Goal: Task Accomplishment & Management: Use online tool/utility

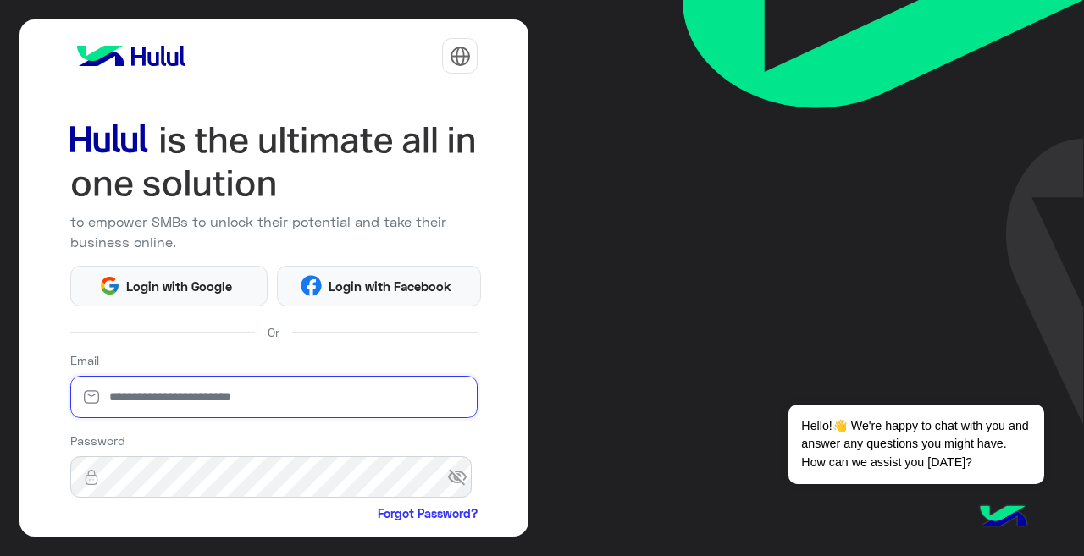
type input "**********"
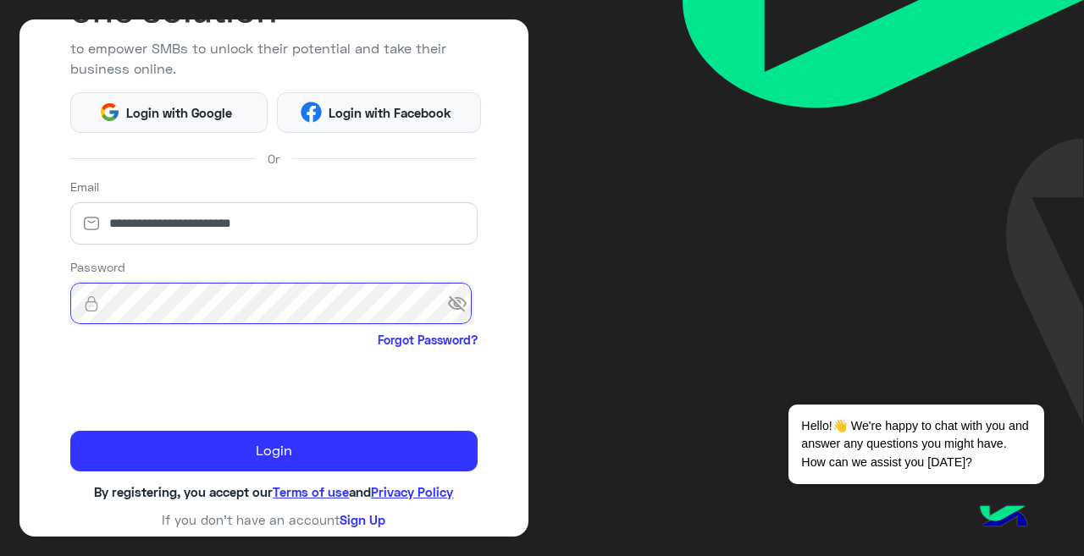
scroll to position [175, 0]
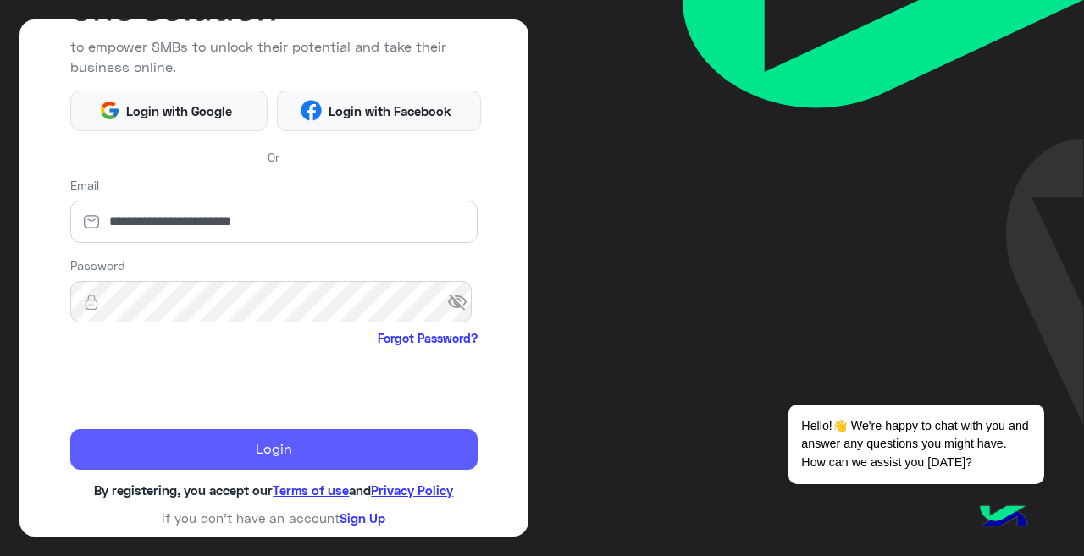
click at [175, 443] on button "Login" at bounding box center [274, 449] width 408 height 41
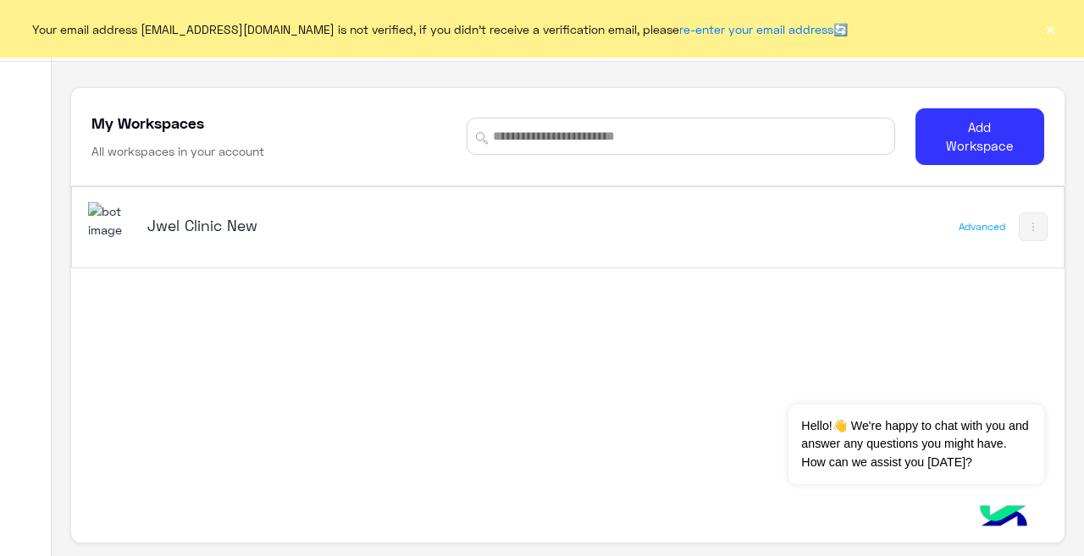
click at [235, 226] on h5 "Jwel Clinic New" at bounding box center [319, 225] width 345 height 20
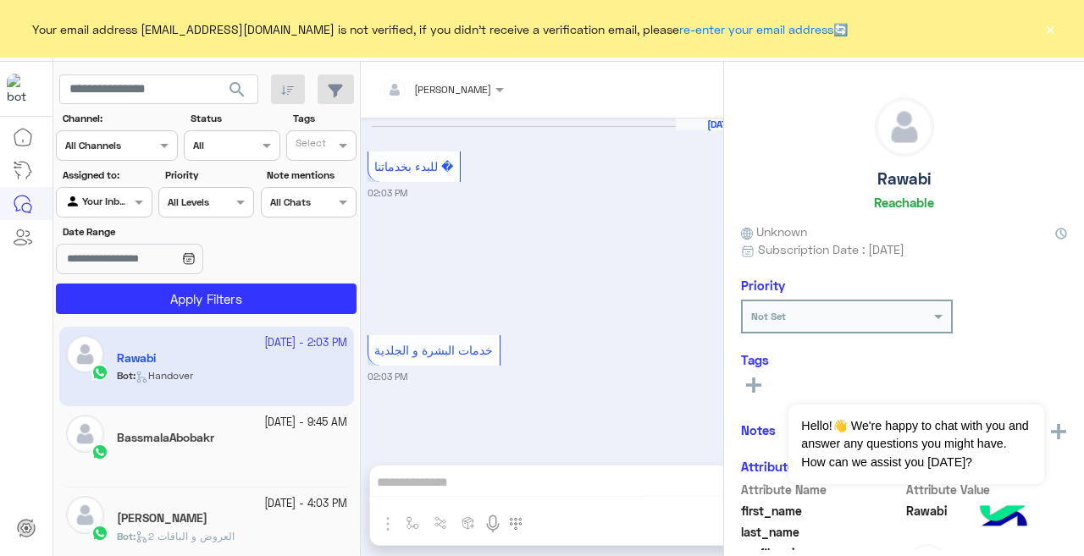
scroll to position [593, 0]
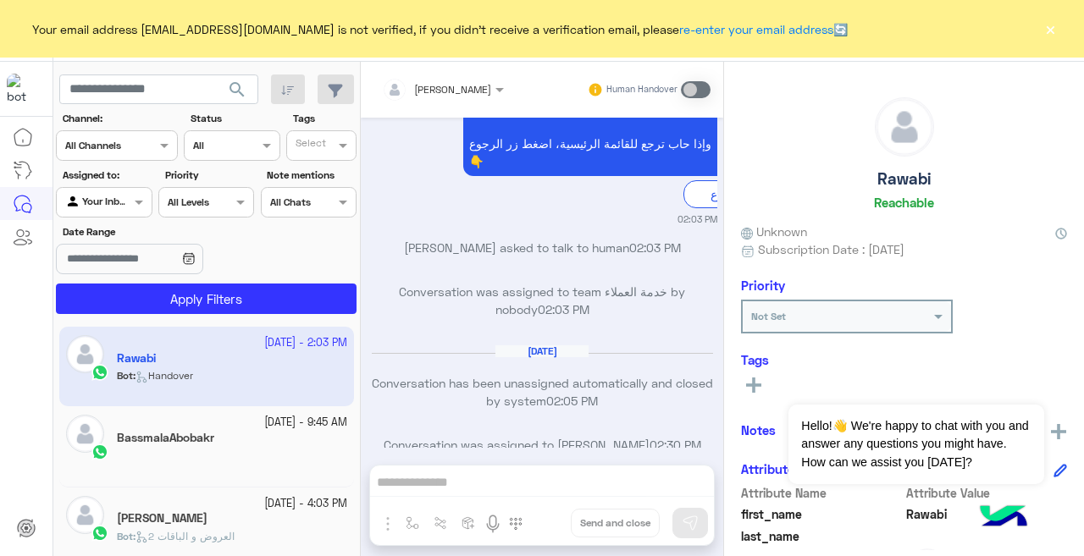
click at [1047, 25] on button "×" at bounding box center [1049, 28] width 17 height 17
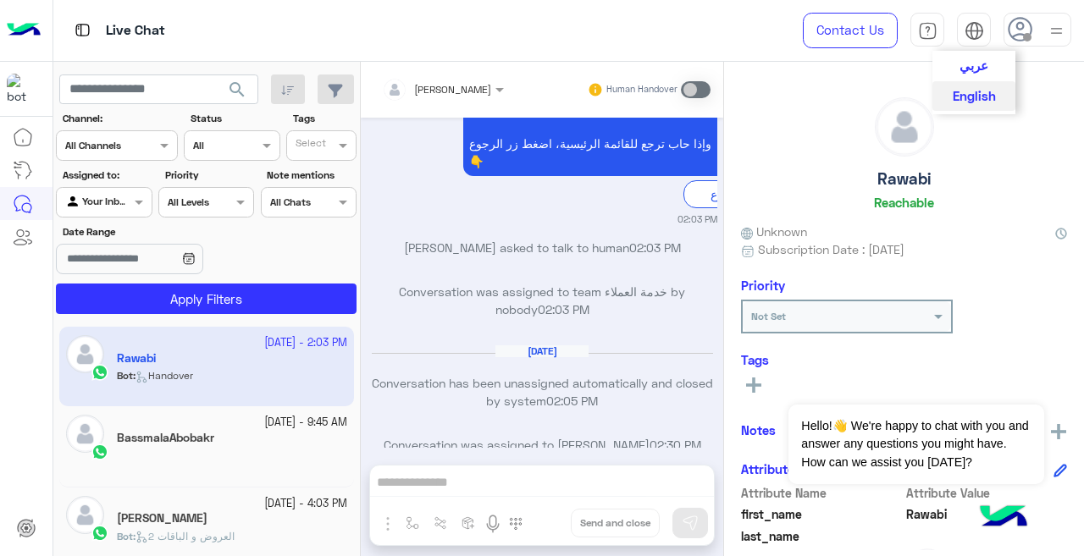
click at [969, 33] on img at bounding box center [973, 30] width 19 height 19
click at [970, 37] on img at bounding box center [973, 30] width 19 height 19
click at [970, 62] on span "عربي" at bounding box center [973, 64] width 29 height 15
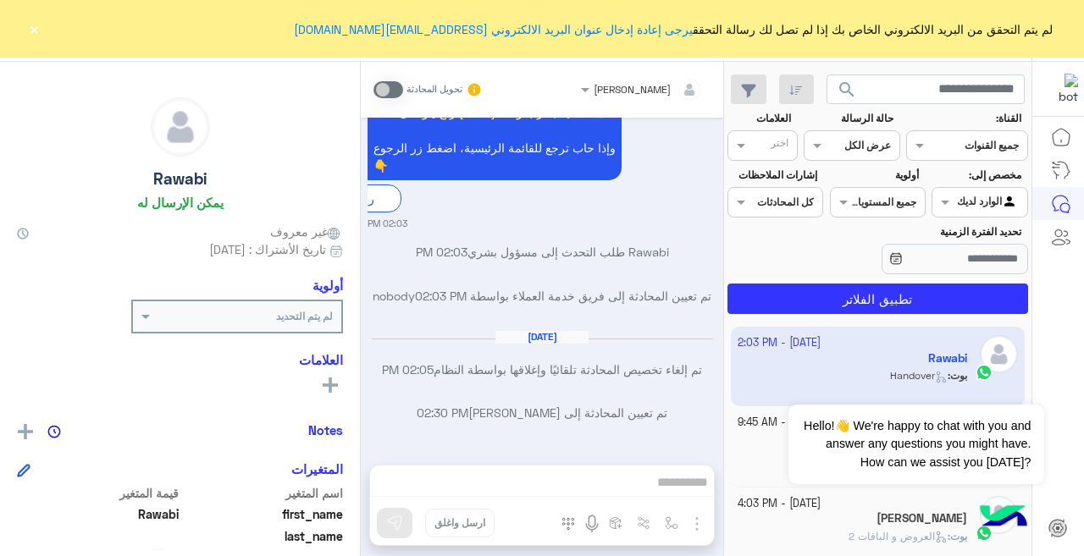
click at [1083, 332] on div at bounding box center [1058, 339] width 52 height 438
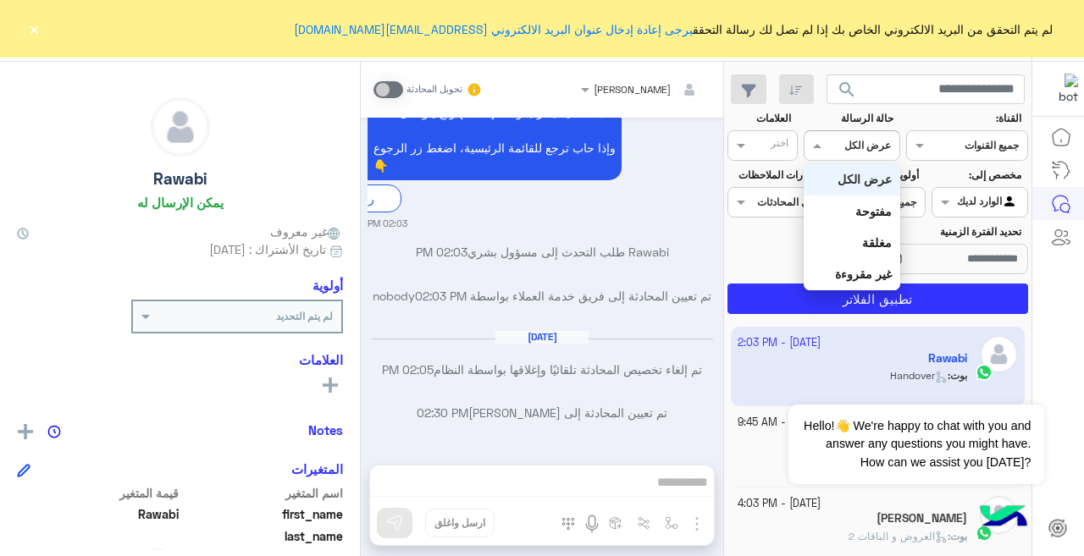
click at [889, 154] on div "القناه عرض الكل" at bounding box center [851, 145] width 96 height 30
click at [848, 267] on b "غير مقروءة" at bounding box center [863, 274] width 57 height 14
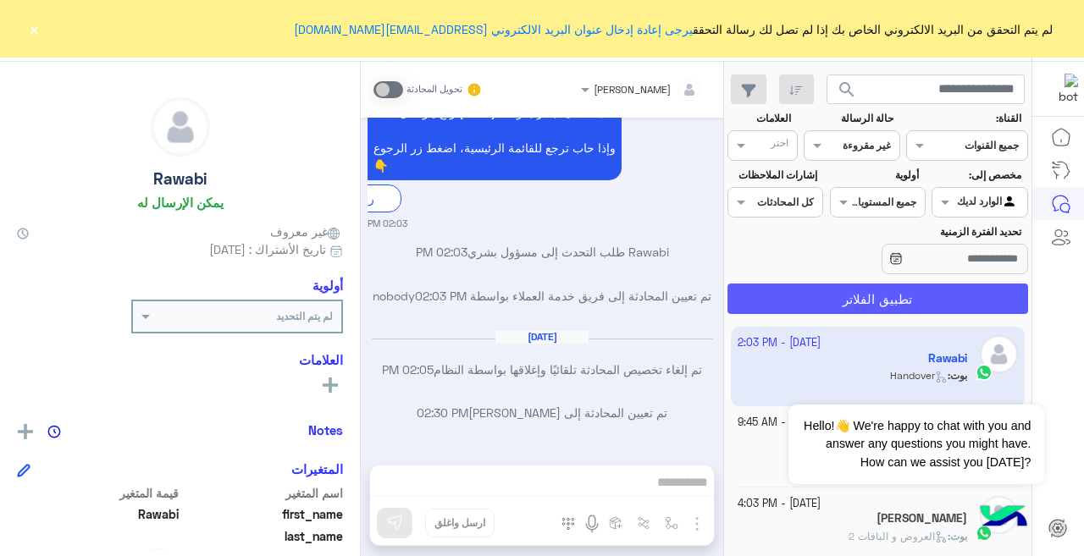
click at [858, 304] on button "تطبيق الفلاتر" at bounding box center [877, 299] width 301 height 30
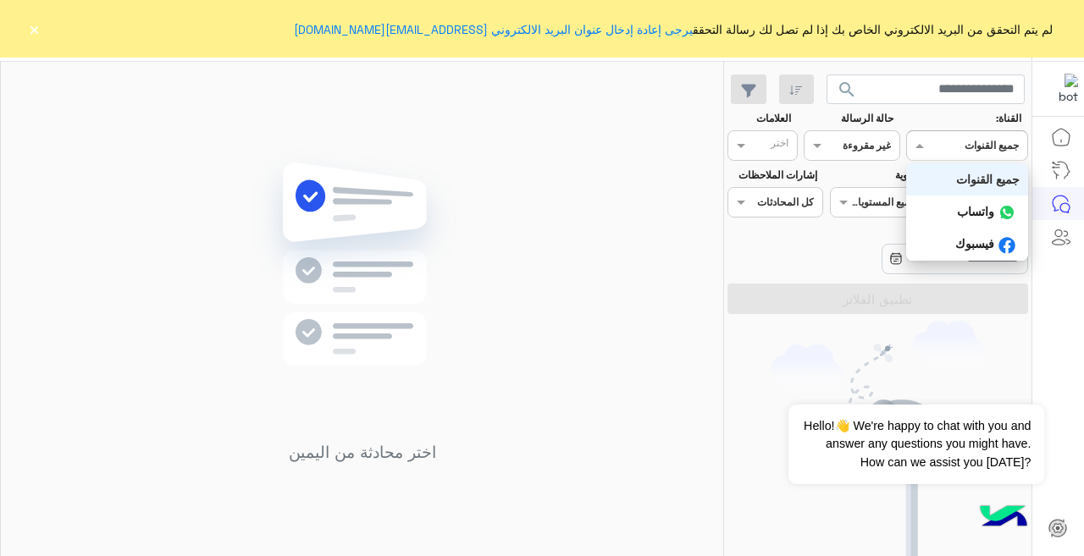
click at [968, 153] on div "جميع القنوات" at bounding box center [991, 145] width 54 height 15
click at [980, 211] on b "واتساب" at bounding box center [975, 211] width 37 height 14
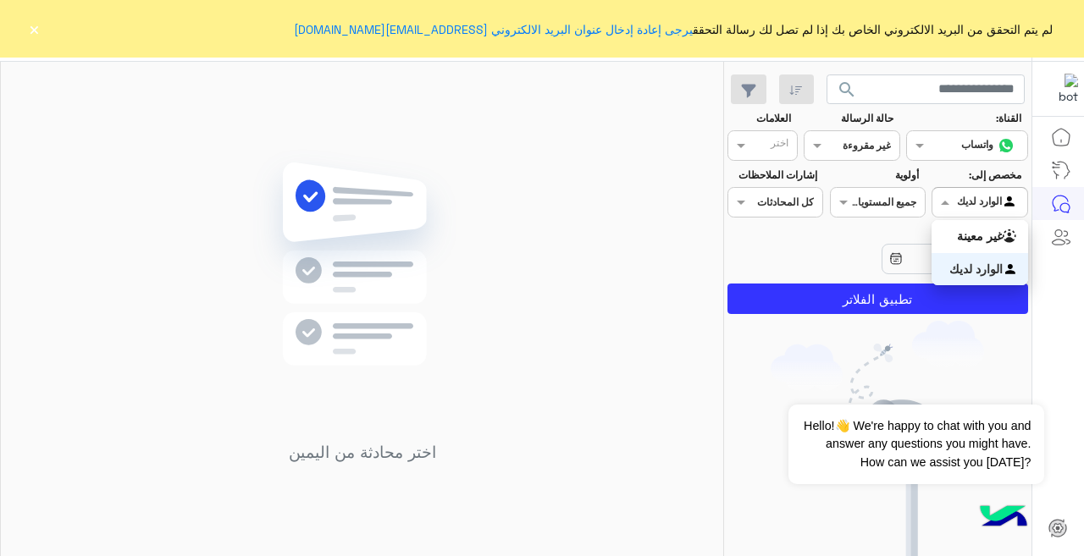
click at [951, 206] on span at bounding box center [942, 202] width 21 height 18
click at [957, 238] on b "غير معينة" at bounding box center [980, 236] width 46 height 14
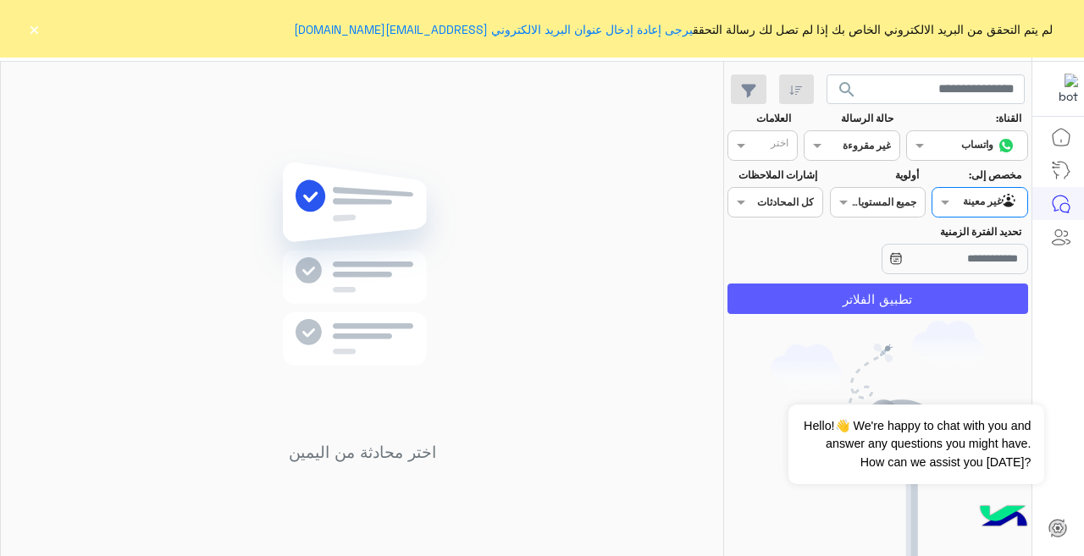
click at [929, 284] on button "تطبيق الفلاتر" at bounding box center [877, 299] width 301 height 30
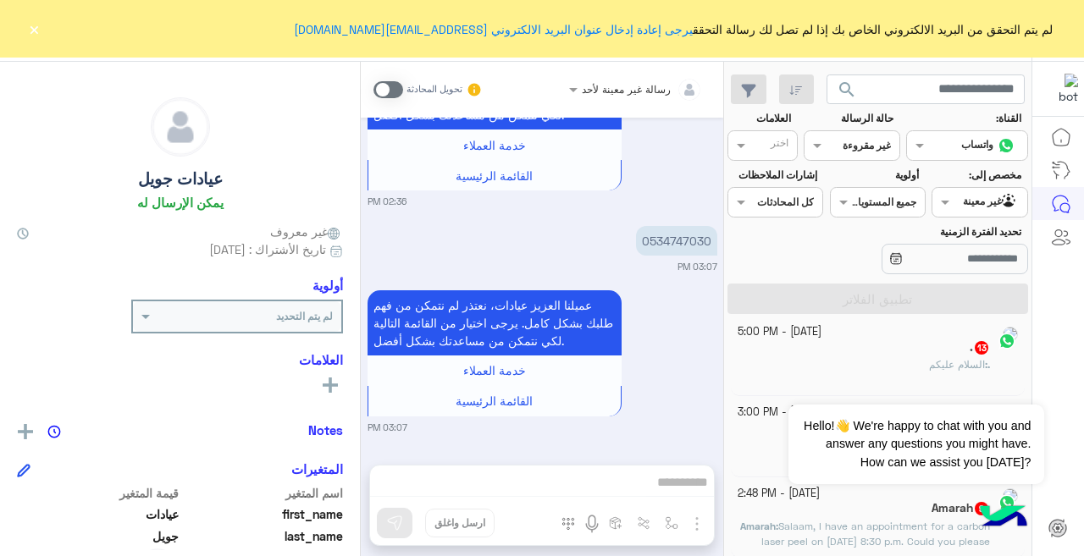
scroll to position [8, 0]
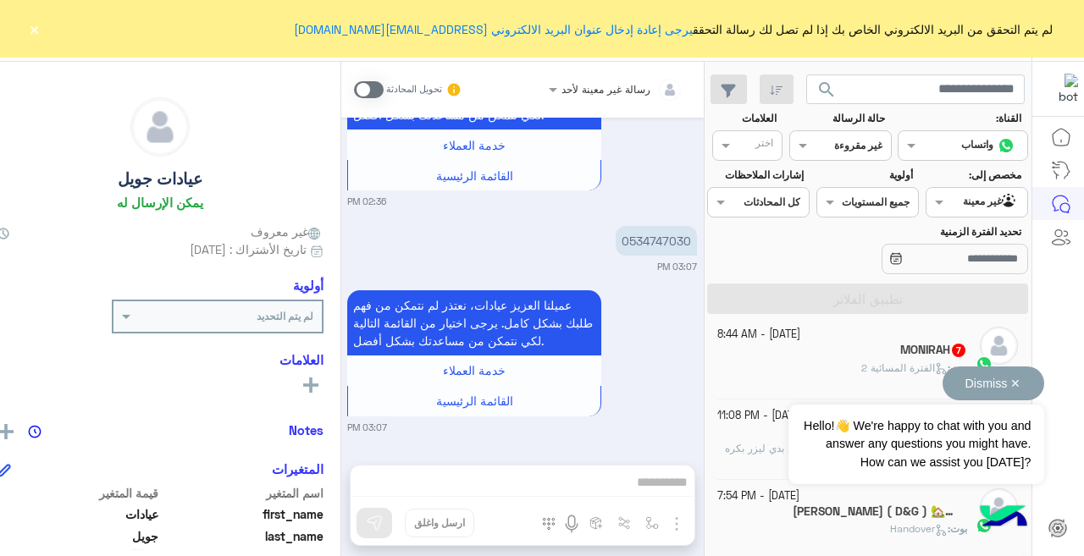
click at [1012, 388] on button "Dismiss ✕" at bounding box center [993, 384] width 102 height 34
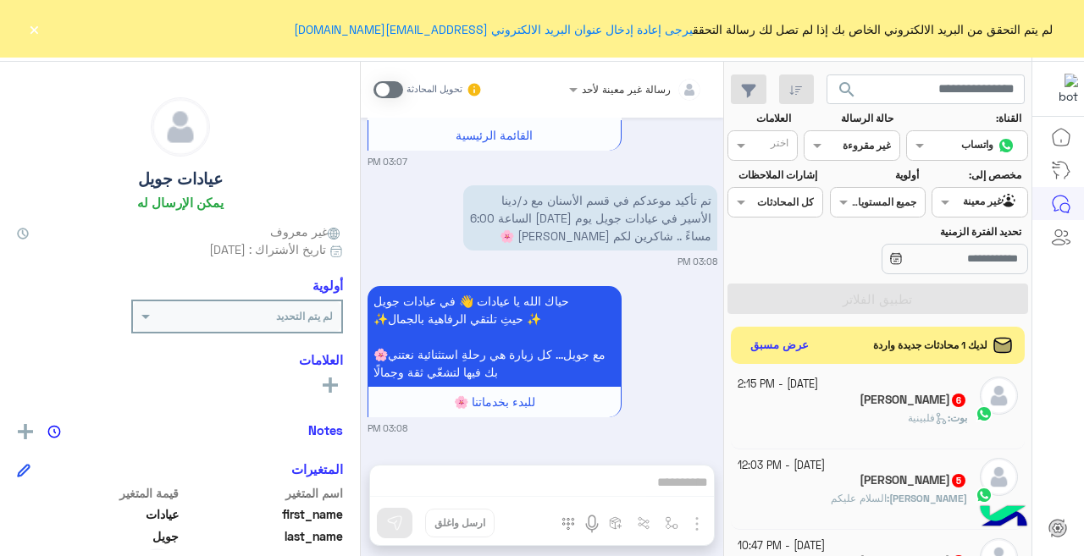
scroll to position [0, 0]
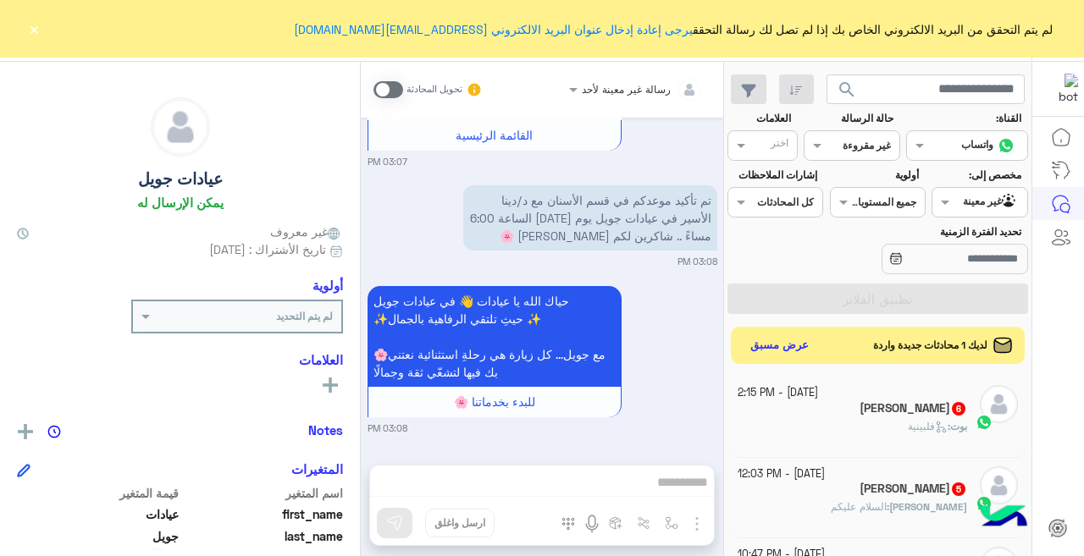
click at [730, 334] on div "search القناة: القناه واتساب حالة الرسالة القناه غير مقروءة العلامات اختر مخصص …" at bounding box center [877, 312] width 307 height 501
click at [759, 345] on button "عرض مسبق" at bounding box center [778, 345] width 71 height 23
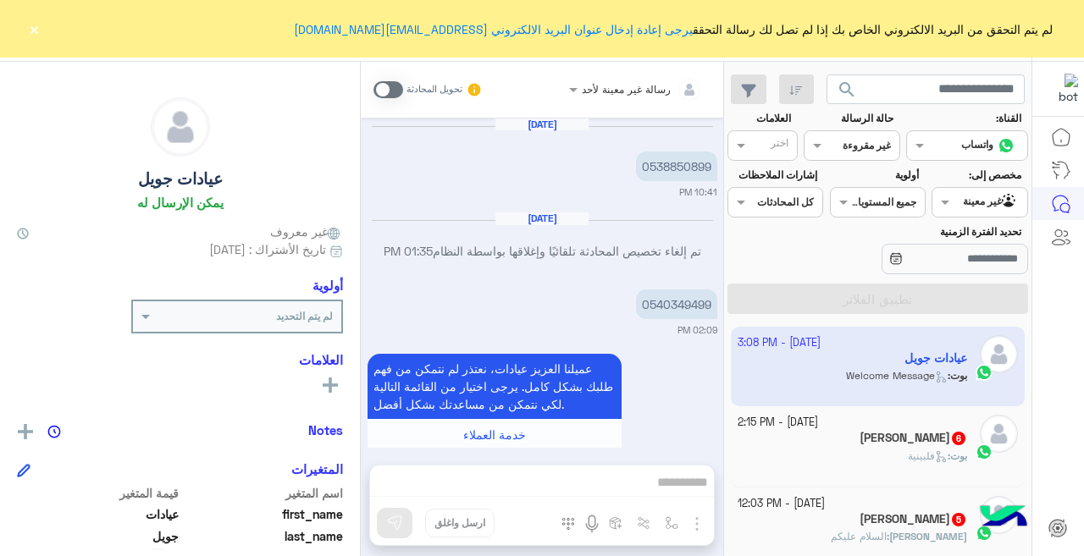
scroll to position [799, 0]
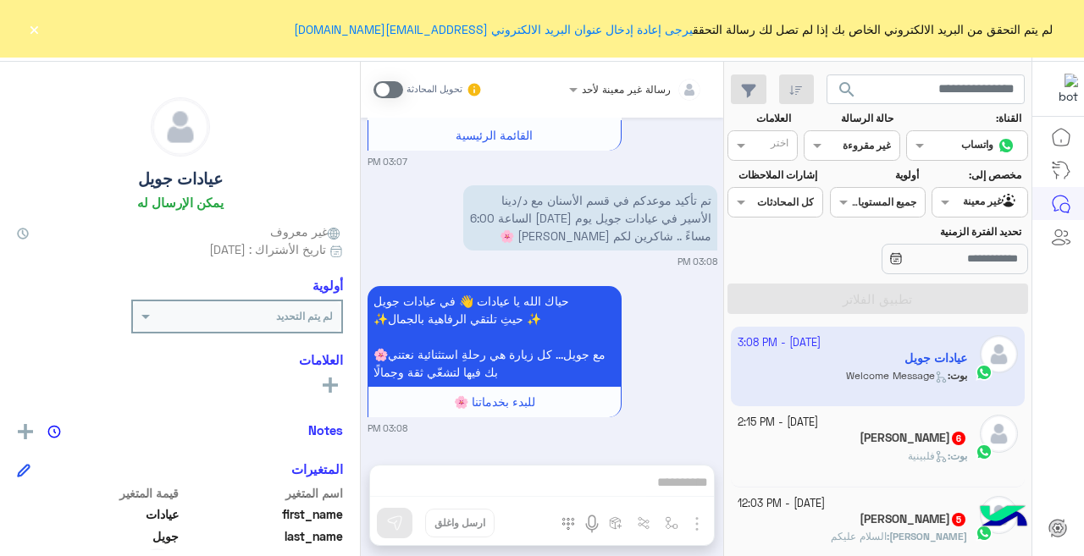
click at [834, 450] on div "بوت : فلبينية" at bounding box center [852, 464] width 230 height 30
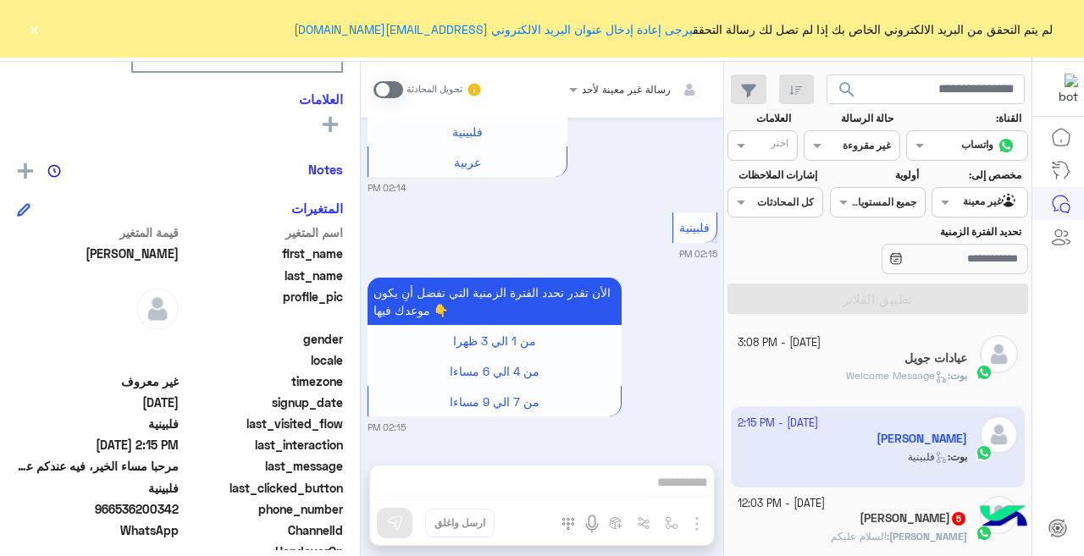
scroll to position [284, 0]
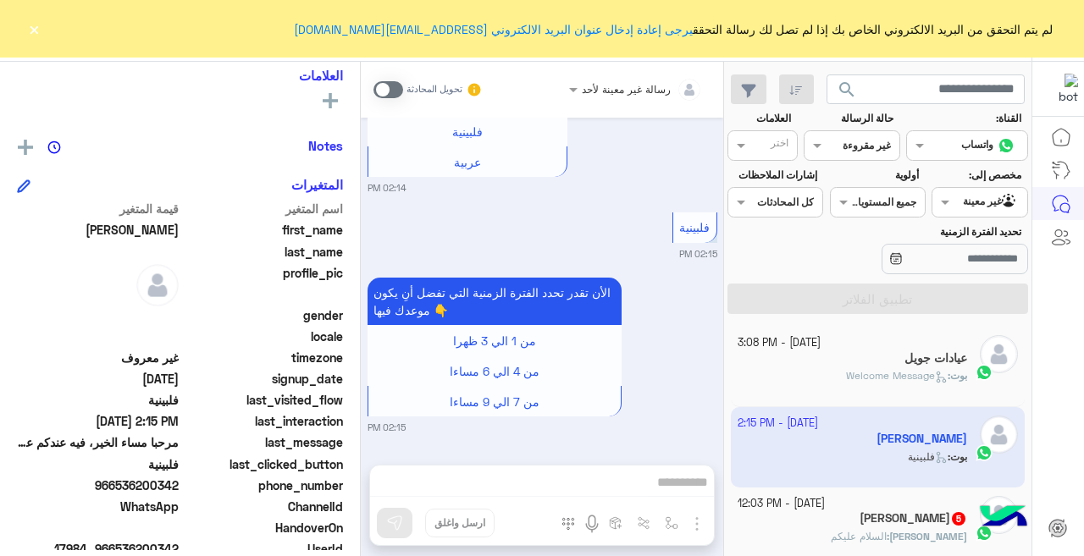
click at [41, 26] on button "×" at bounding box center [33, 28] width 17 height 17
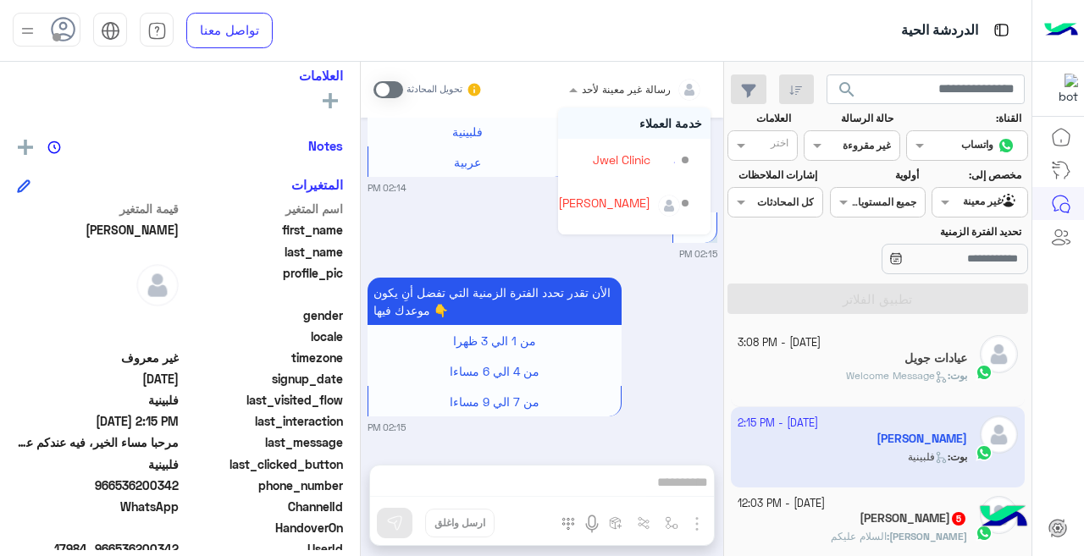
click at [619, 85] on input "text" at bounding box center [657, 87] width 90 height 15
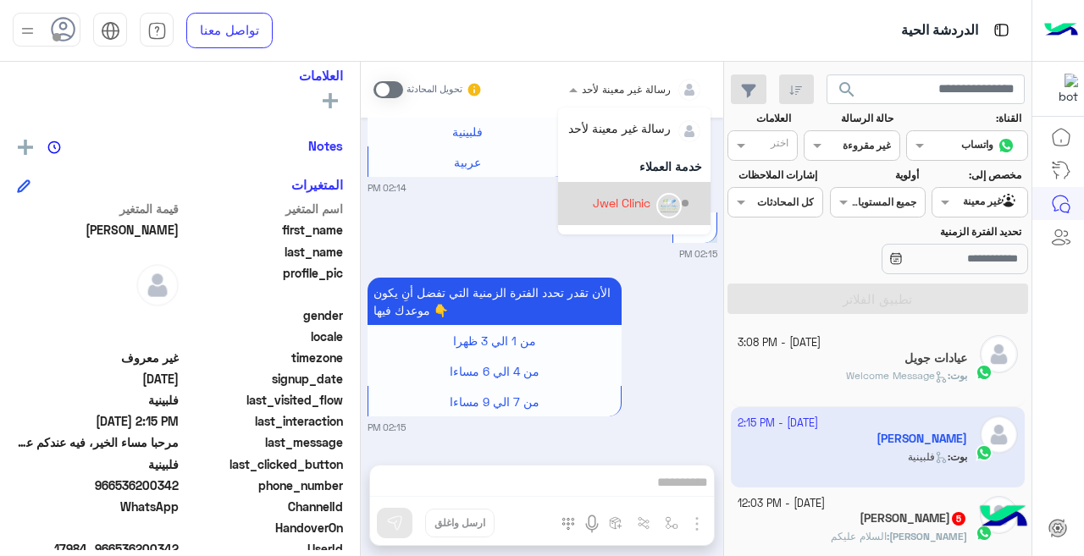
click at [567, 194] on div "Jwel Clinic" at bounding box center [625, 204] width 134 height 30
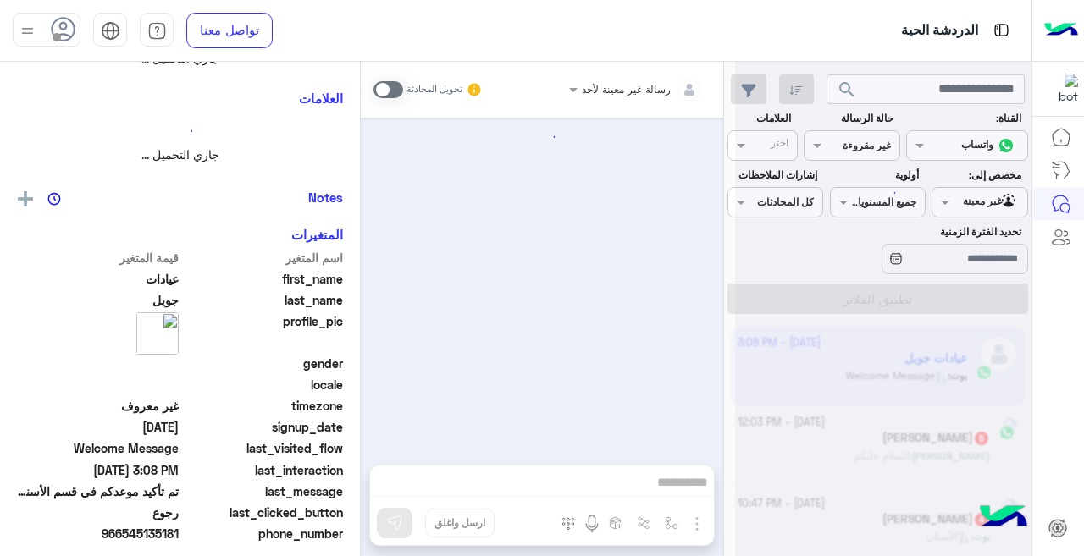
scroll to position [306, 0]
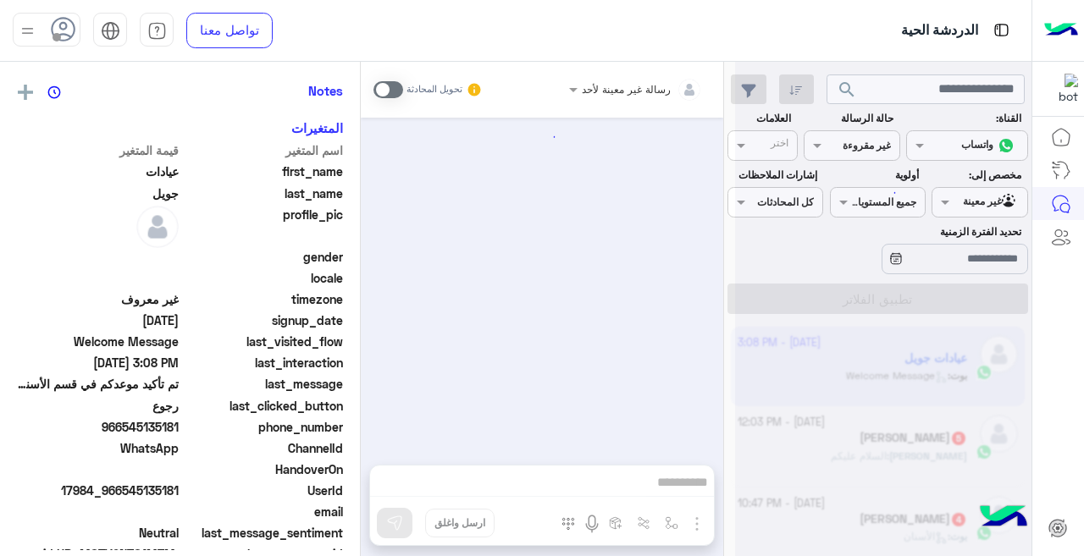
click at [590, 89] on div at bounding box center [635, 87] width 151 height 16
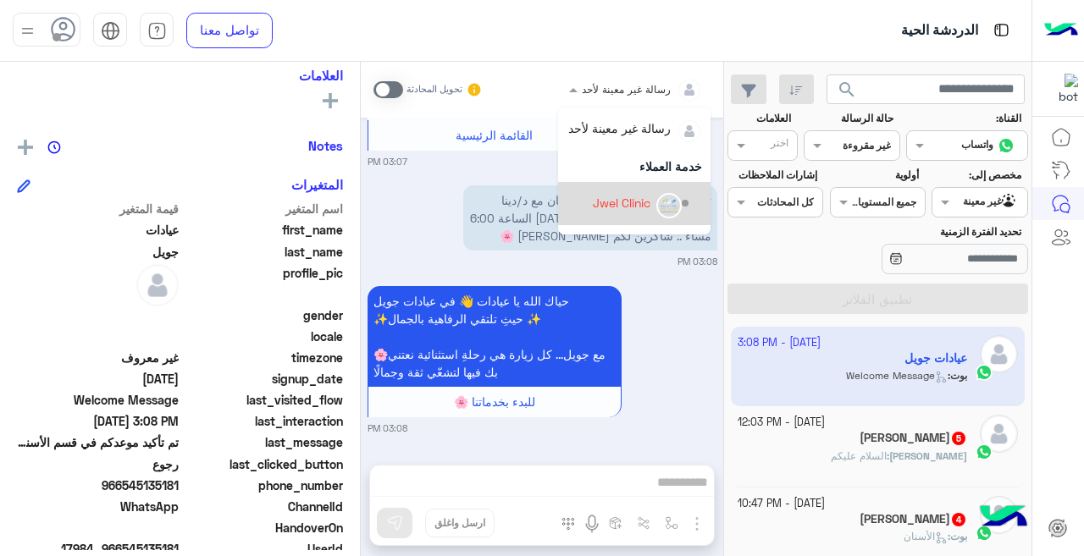
scroll to position [111, 0]
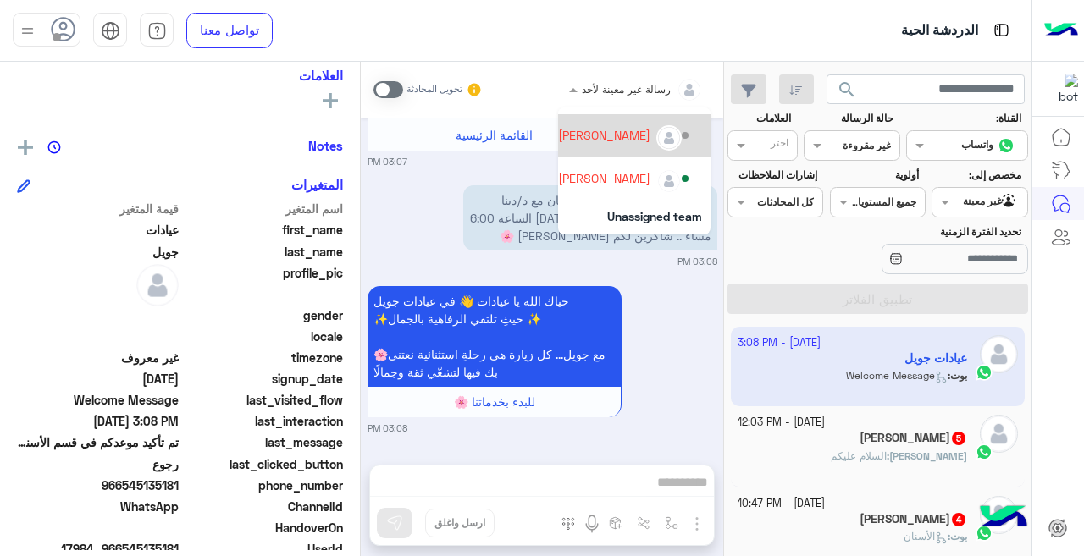
click at [594, 140] on div "[PERSON_NAME]" at bounding box center [604, 135] width 92 height 18
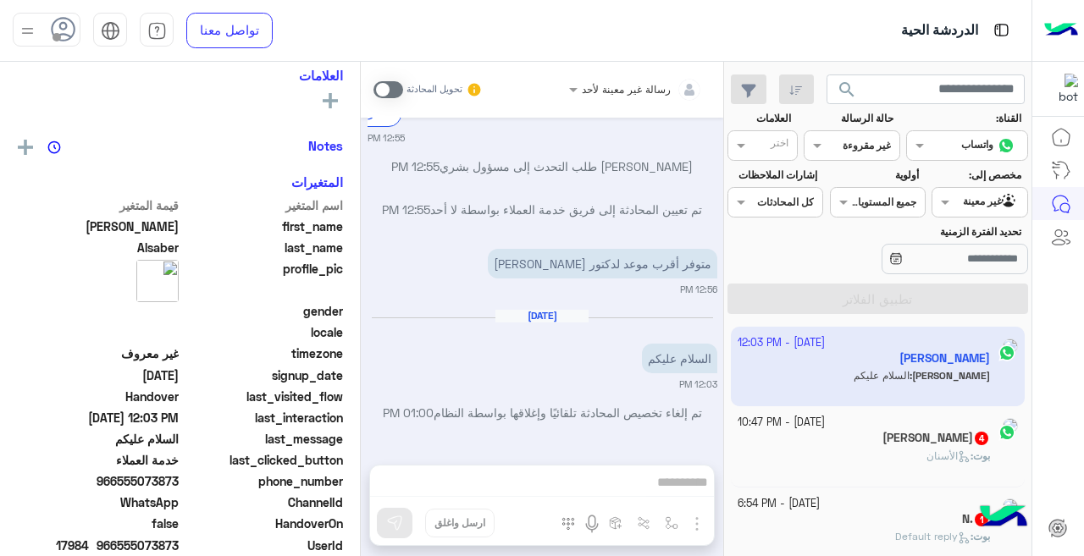
scroll to position [284, 0]
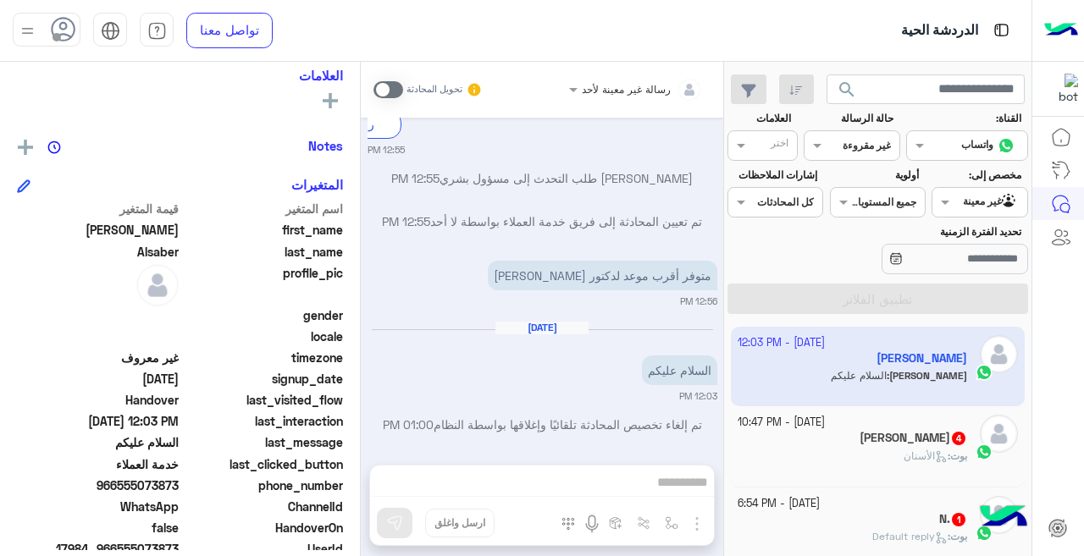
click at [911, 426] on div "[DATE] - 10:47 PM" at bounding box center [852, 423] width 230 height 16
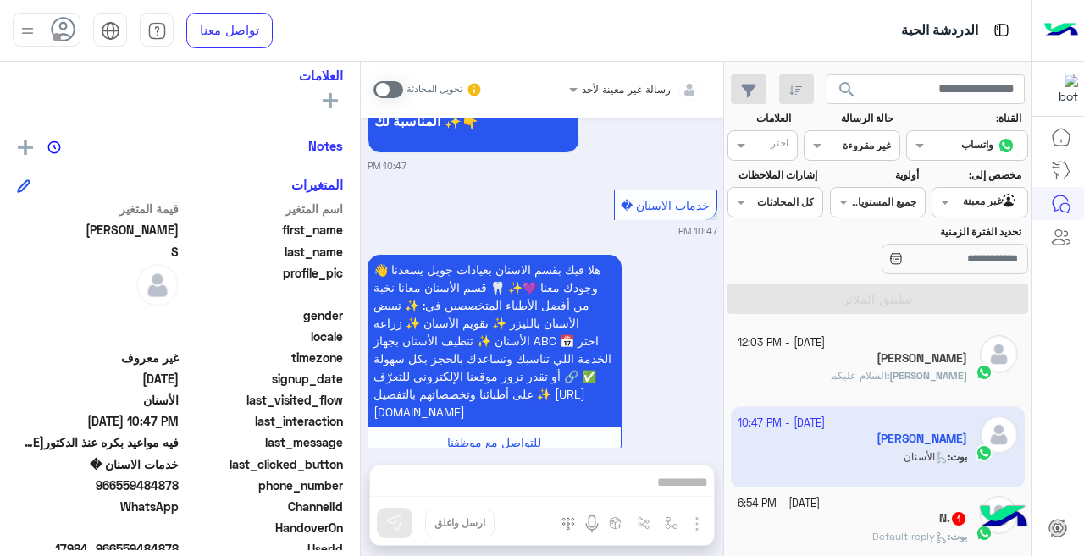
scroll to position [630, 0]
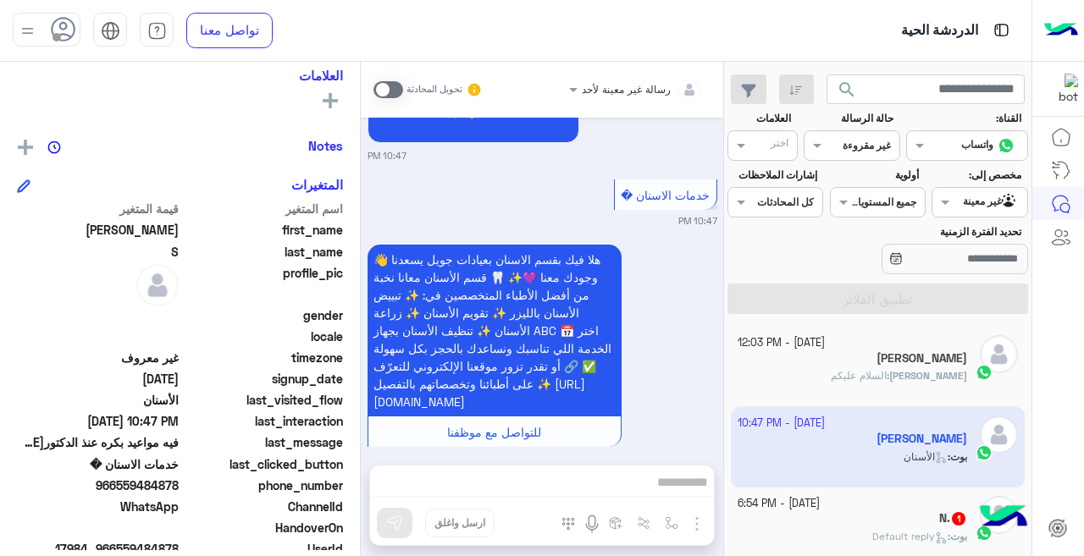
click at [871, 513] on div "N. 1" at bounding box center [852, 520] width 230 height 18
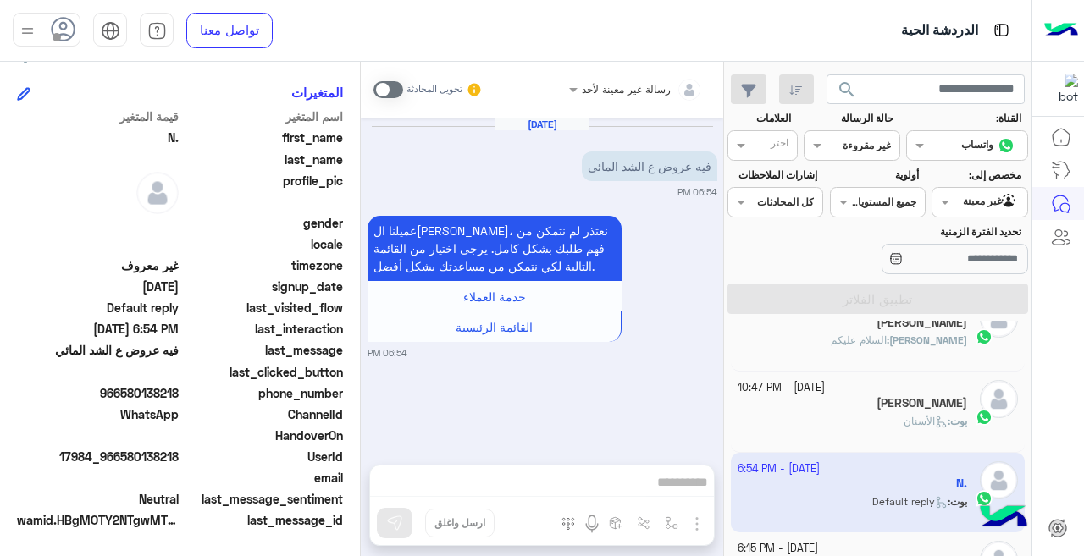
scroll to position [159, 0]
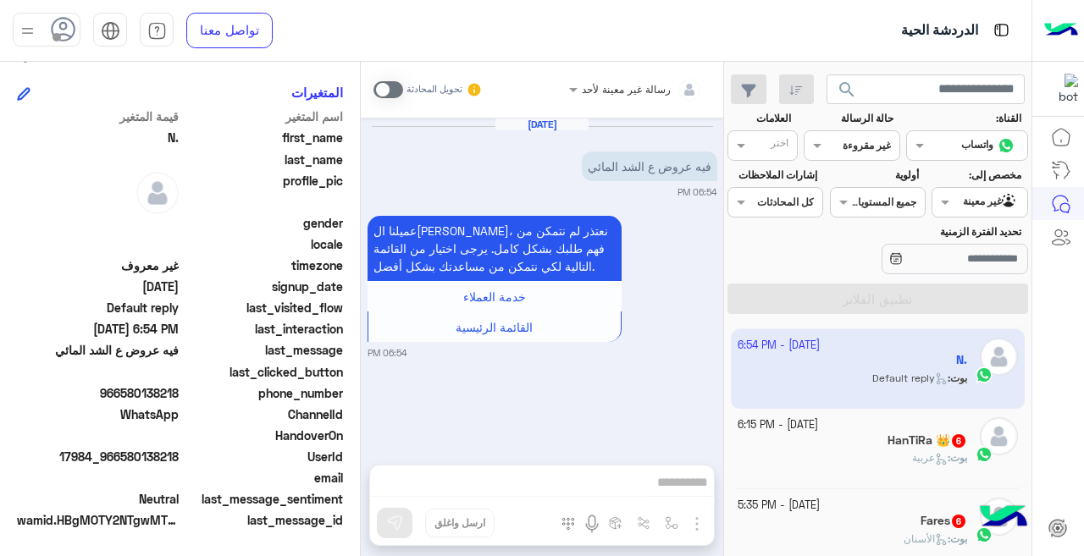
click at [781, 440] on div "HanTiRa 👑 6" at bounding box center [852, 442] width 230 height 18
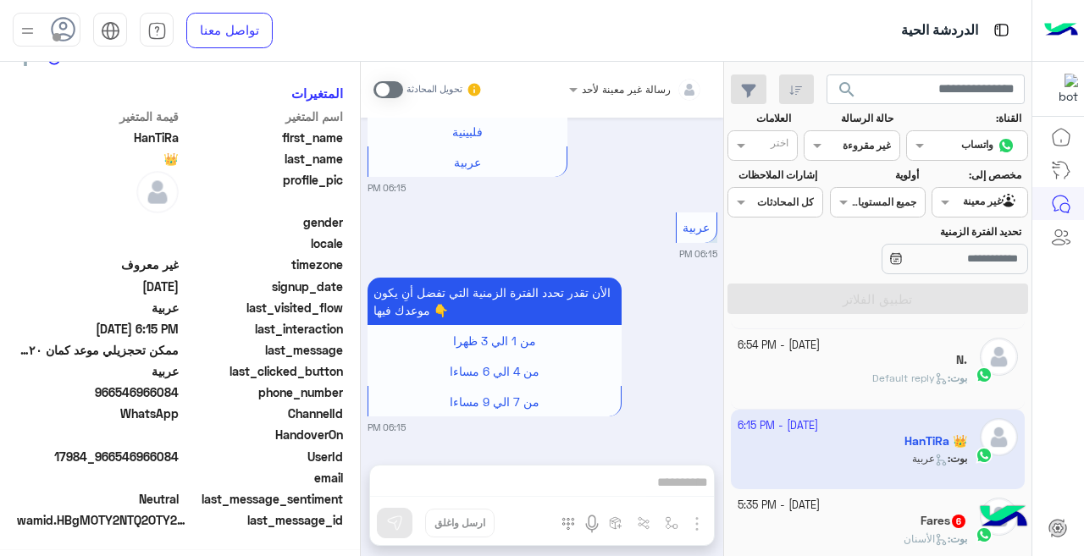
scroll to position [377, 0]
click at [848, 527] on div "Fares 6" at bounding box center [852, 523] width 230 height 18
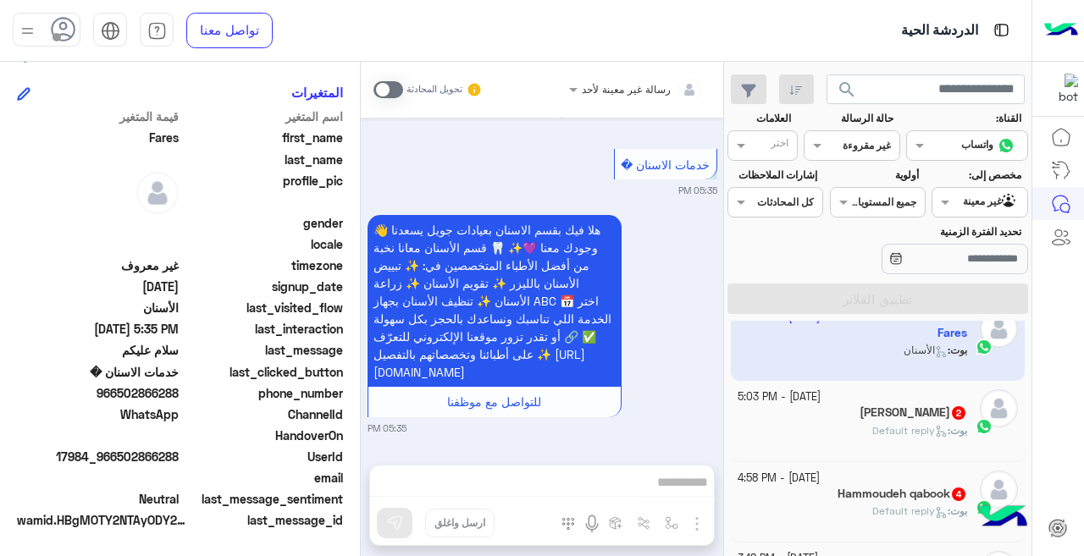
scroll to position [379, 0]
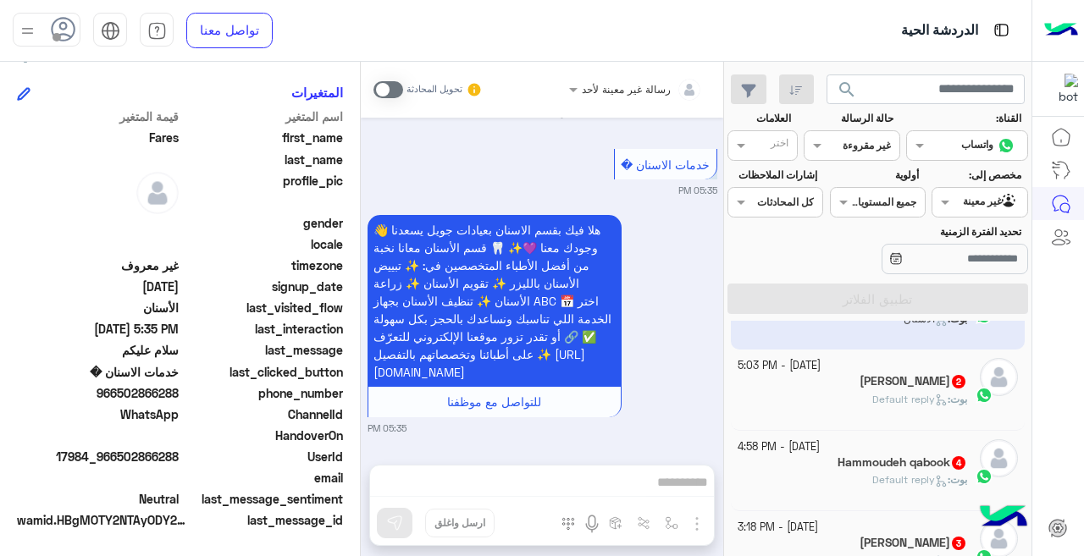
click at [788, 402] on div "[PERSON_NAME] : Default reply" at bounding box center [852, 407] width 230 height 30
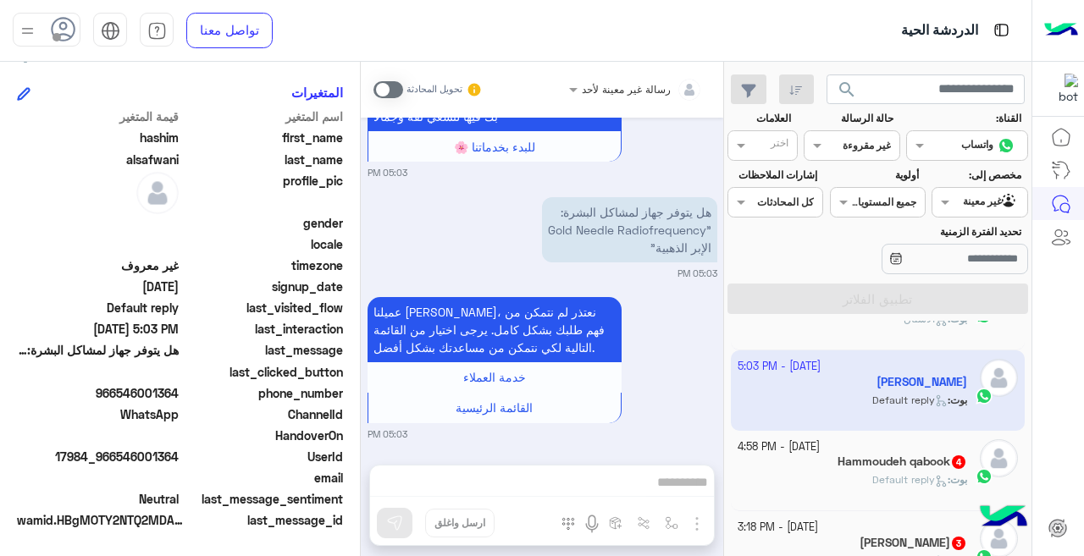
scroll to position [191, 0]
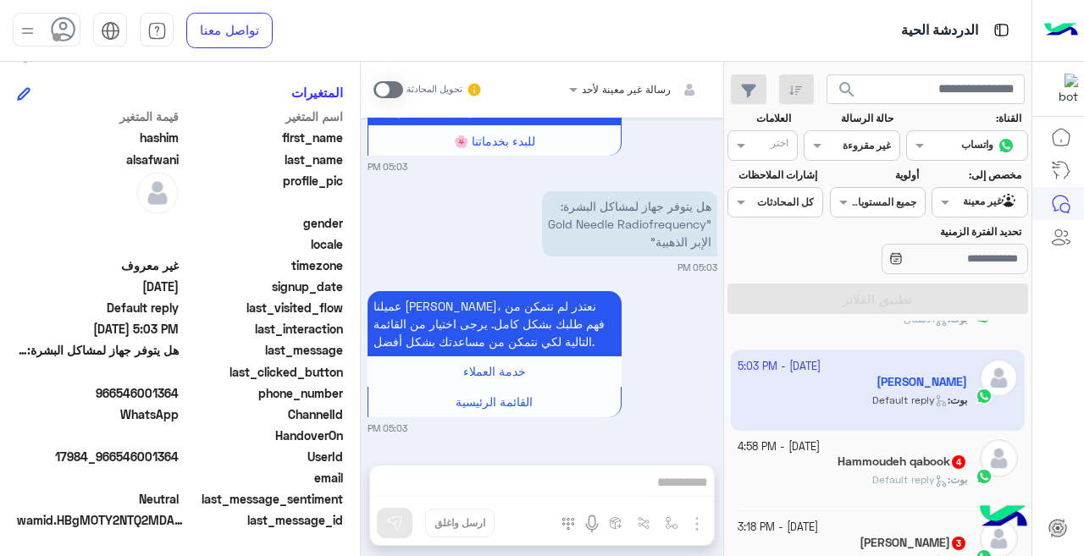
click at [849, 453] on div "[DATE] - 4:58 PM" at bounding box center [852, 447] width 230 height 16
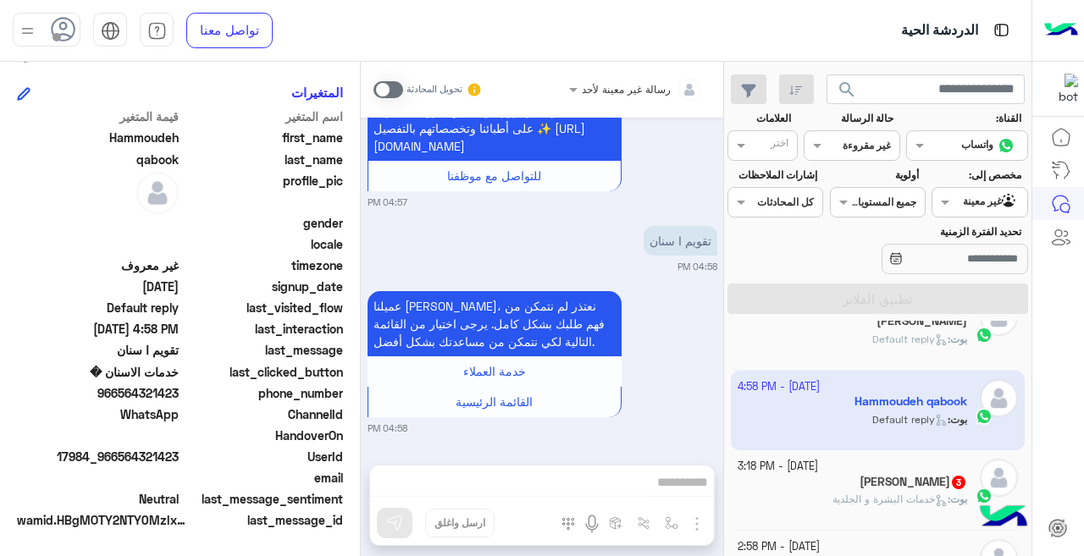
scroll to position [471, 0]
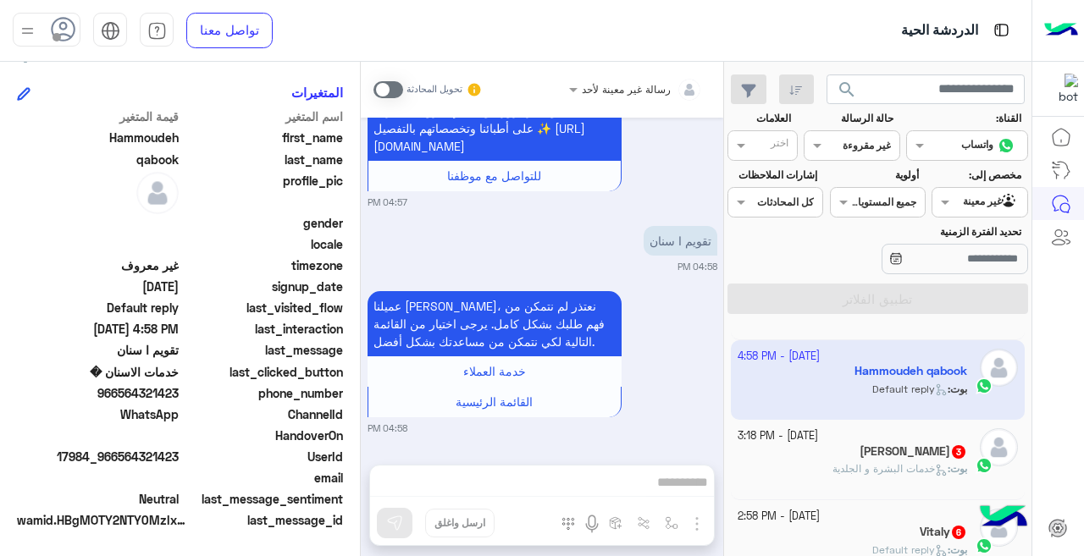
click at [787, 453] on div "[PERSON_NAME] S 3" at bounding box center [852, 453] width 230 height 18
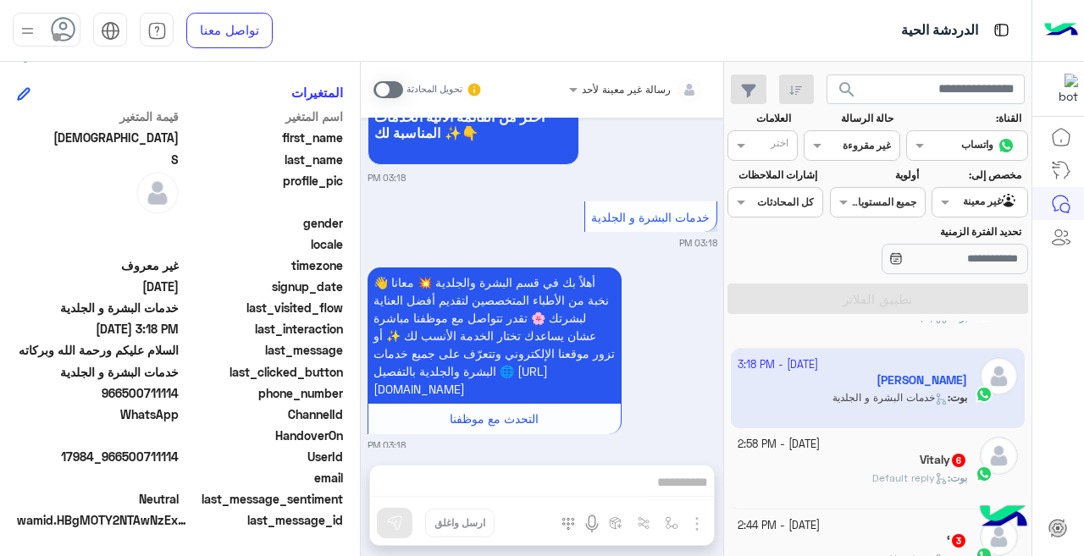
scroll to position [563, 0]
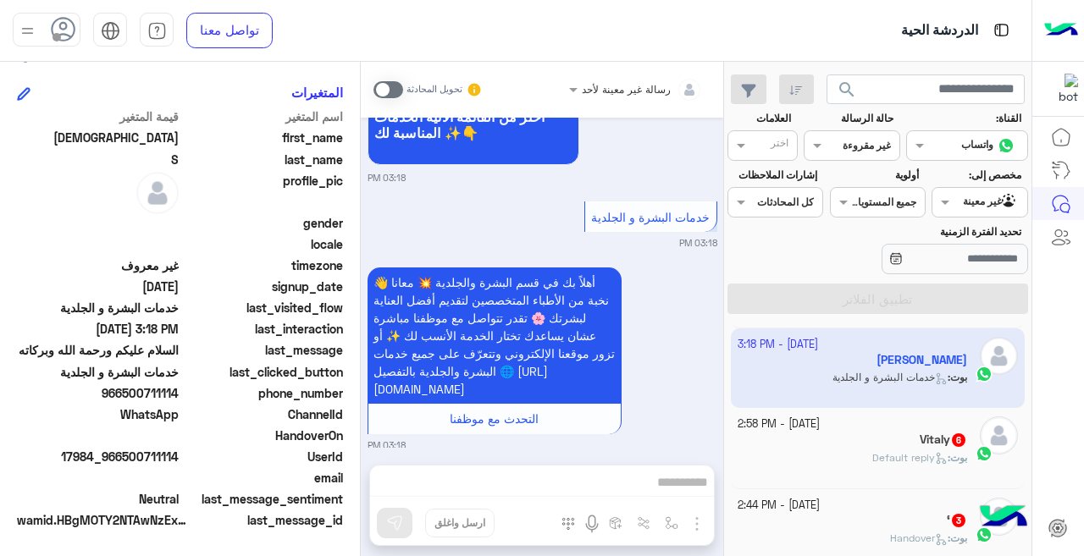
click at [847, 446] on div "Vitaly 6" at bounding box center [852, 442] width 230 height 18
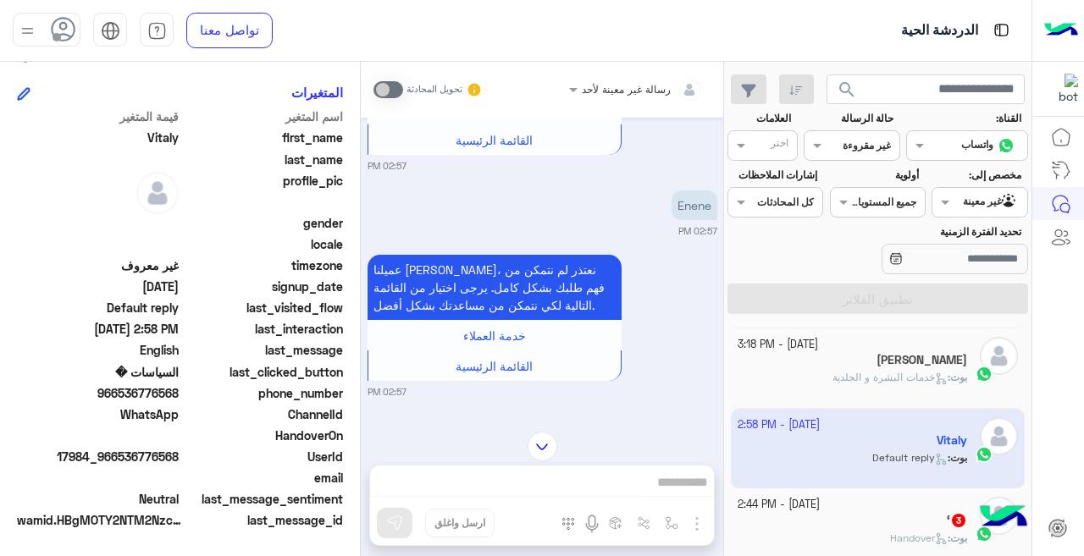
scroll to position [976, 0]
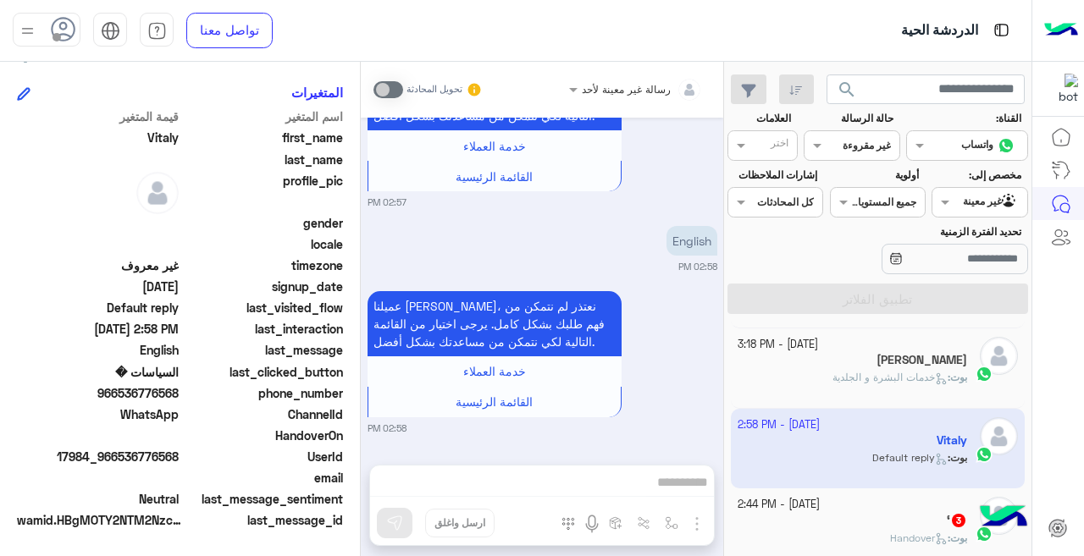
click at [768, 517] on div "‘ 3" at bounding box center [852, 522] width 230 height 18
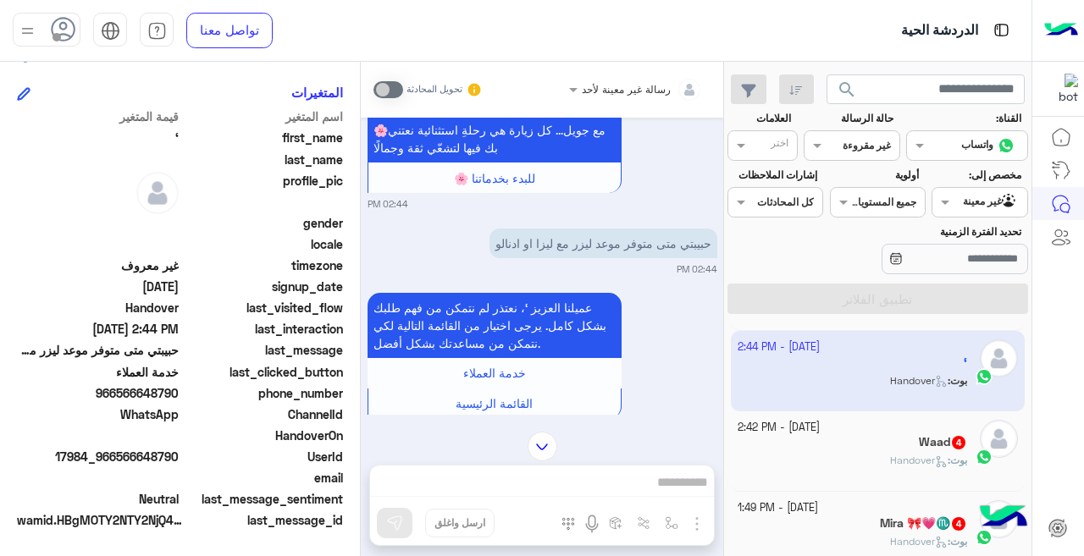
scroll to position [731, 0]
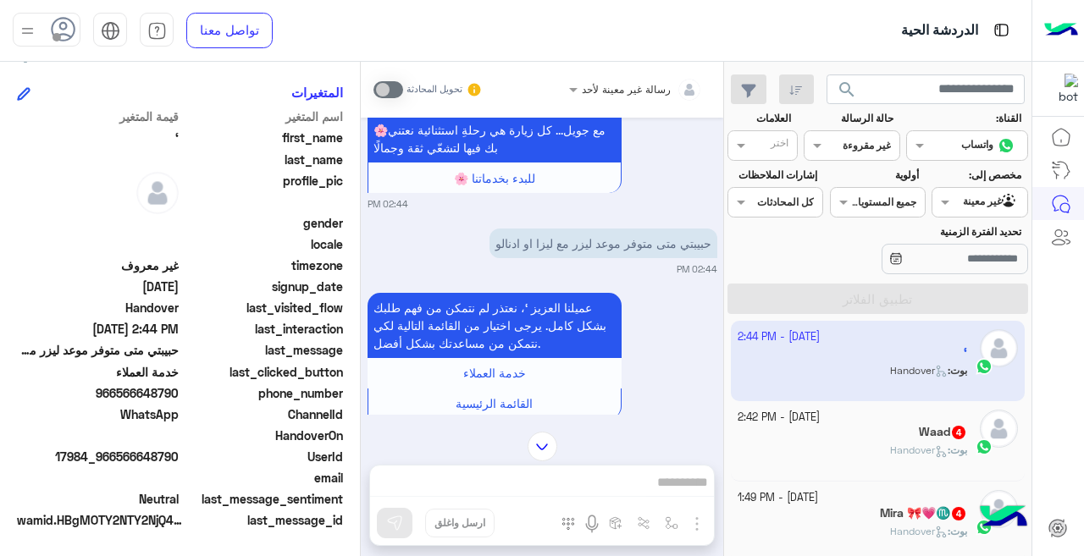
click at [809, 439] on div "Waad 4" at bounding box center [852, 434] width 230 height 18
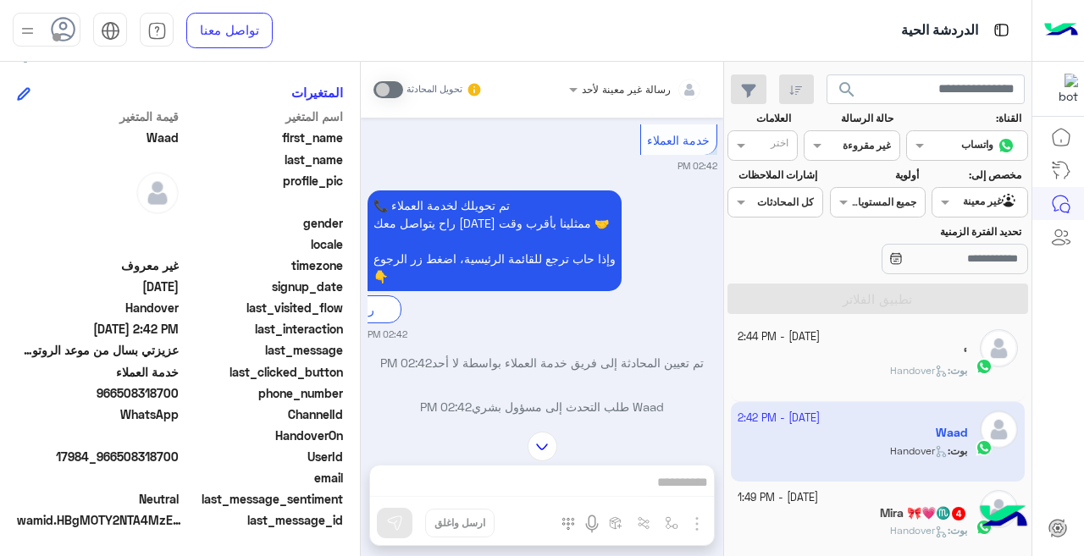
scroll to position [446, 0]
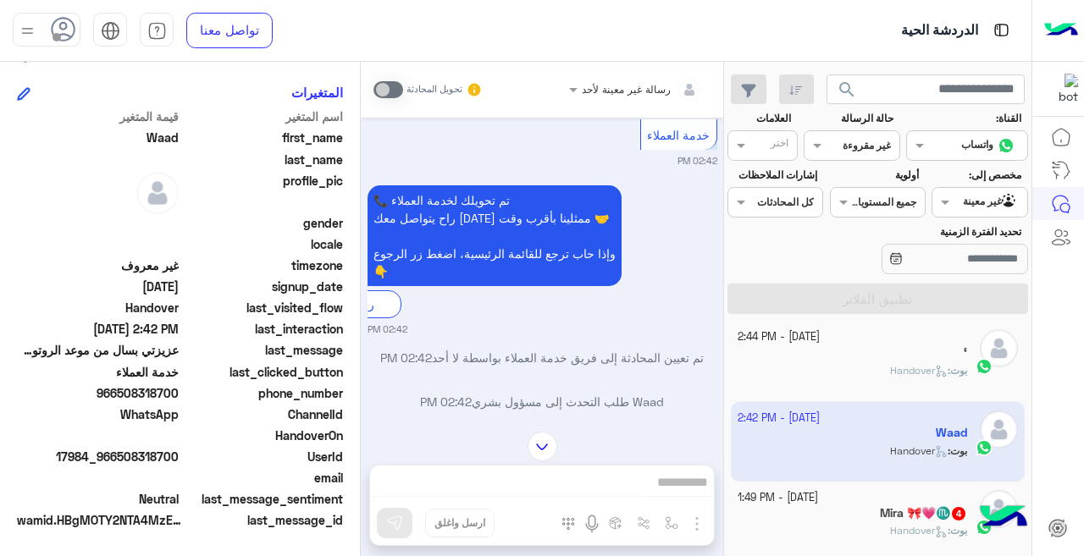
click at [363, 448] on div at bounding box center [542, 447] width 362 height 30
click at [919, 528] on span "Handover" at bounding box center [919, 530] width 58 height 13
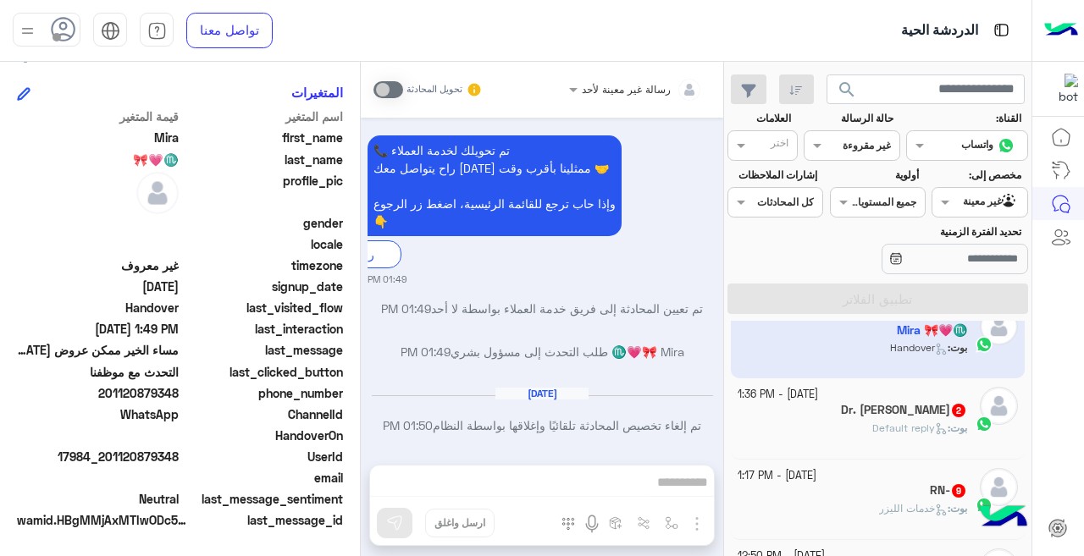
scroll to position [936, 0]
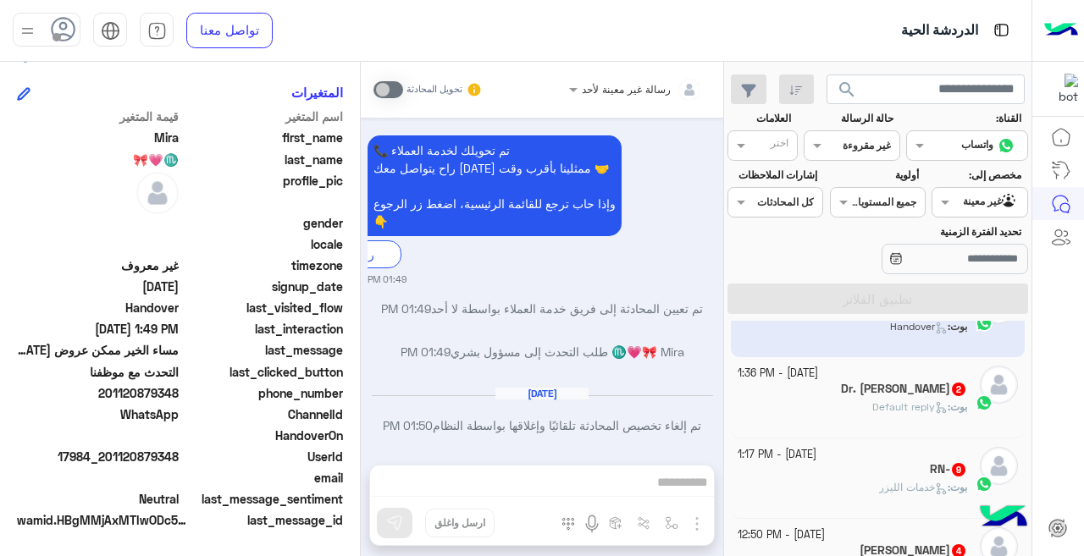
click at [757, 409] on div "[PERSON_NAME] : Default reply" at bounding box center [852, 415] width 230 height 30
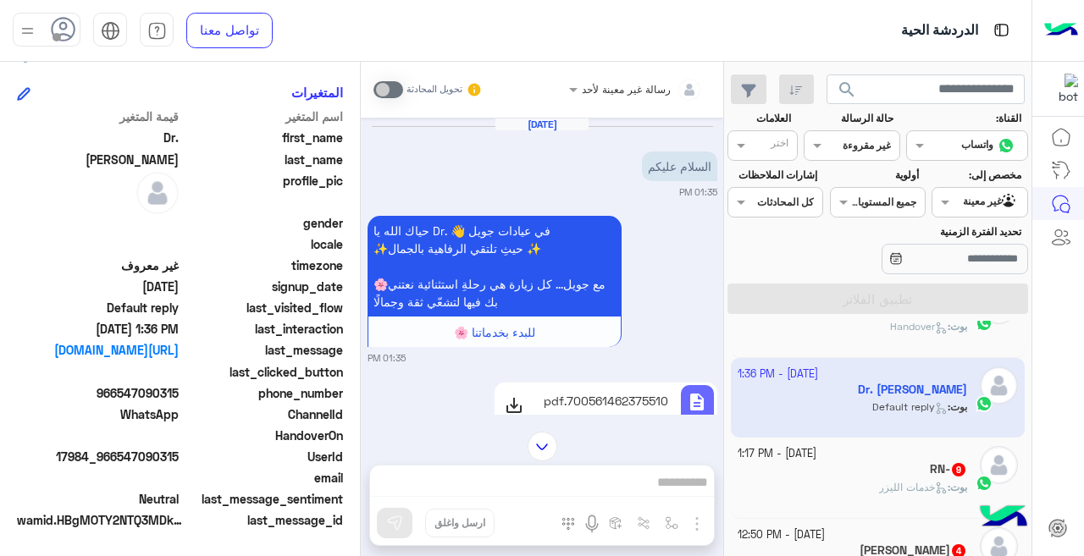
scroll to position [56, 0]
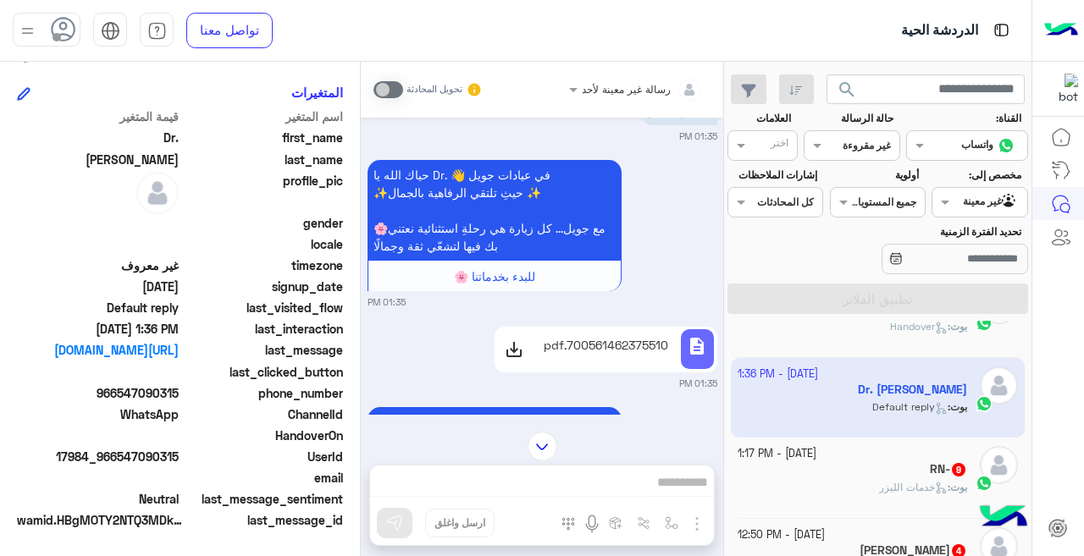
click at [643, 346] on p "700561462375510.pdf" at bounding box center [605, 345] width 124 height 18
click at [842, 467] on div "RN- 9" at bounding box center [852, 471] width 230 height 18
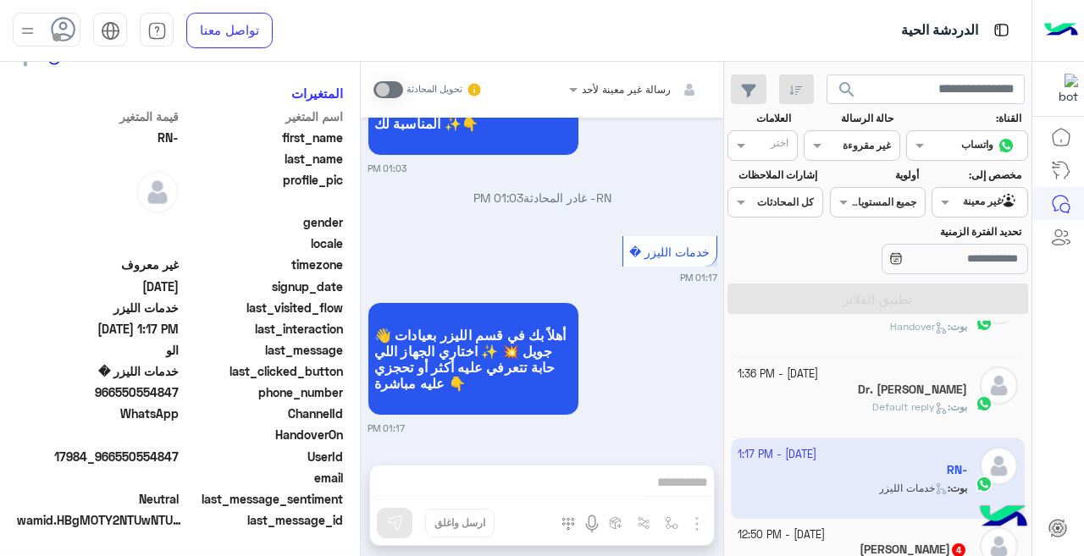
scroll to position [377, 0]
drag, startPoint x: 845, startPoint y: 323, endPoint x: 825, endPoint y: 315, distance: 21.7
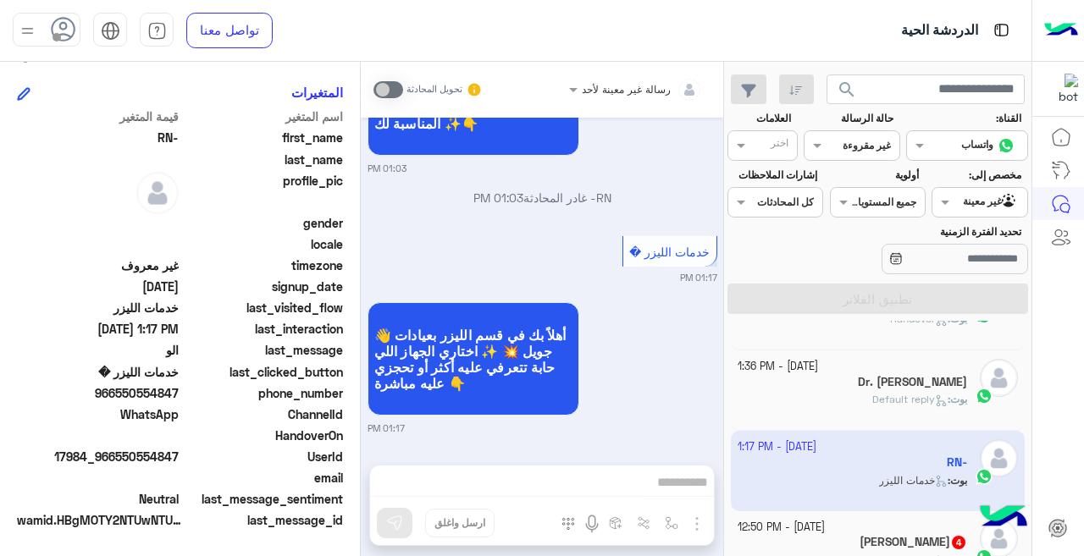
scroll to position [949, 0]
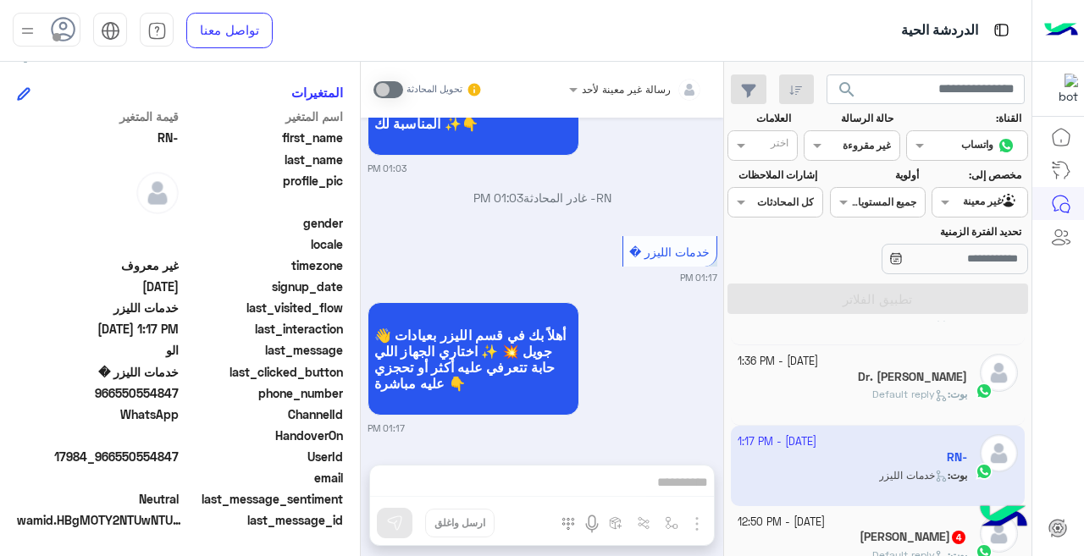
click at [726, 283] on form "القناة: القناه واتساب حالة الرسالة القناه غير مقروءة العلامات اختر مخصص إلى: Ag…" at bounding box center [877, 212] width 307 height 203
click at [726, 280] on form "القناة: القناه واتساب حالة الرسالة القناه غير مقروءة العلامات اختر مخصص إلى: Ag…" at bounding box center [877, 212] width 307 height 203
click at [721, 364] on div "[DATE] عميلنا العزيز RN-، نعتذر لم نتمكن من فهم طلبك بشكل كامل. يرجى اختيار من …" at bounding box center [542, 283] width 362 height 330
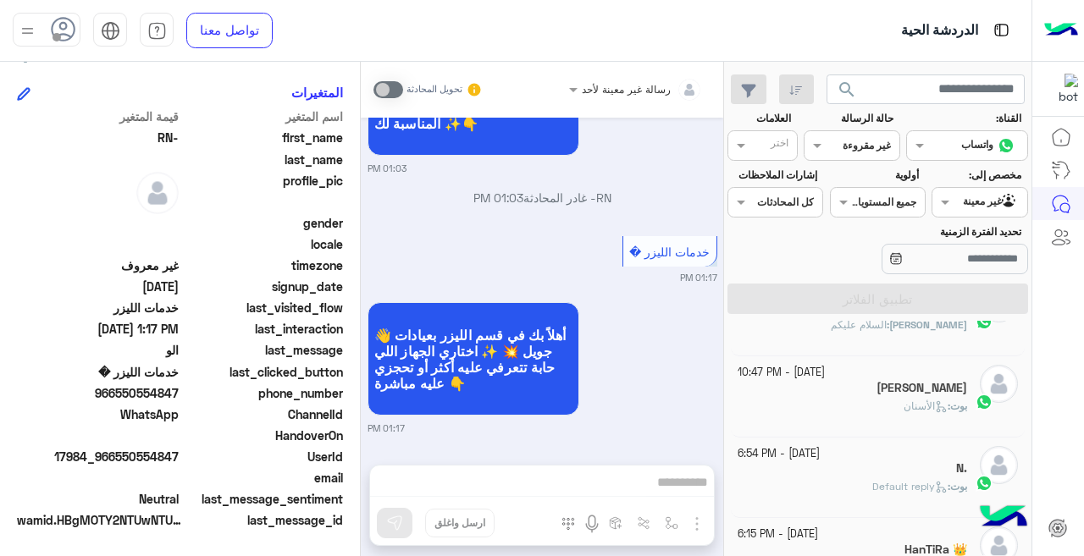
scroll to position [0, 0]
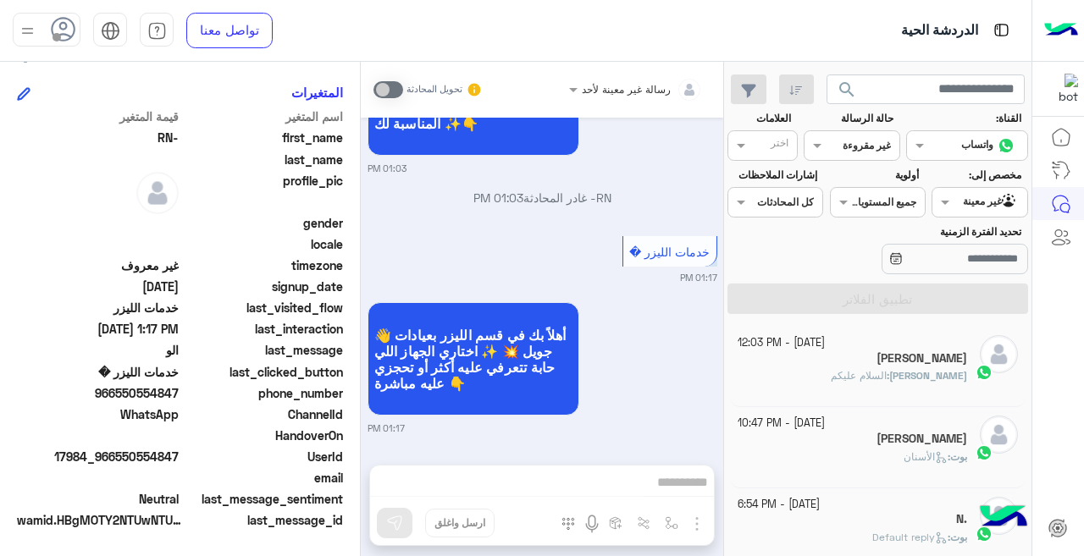
drag, startPoint x: 730, startPoint y: 328, endPoint x: 726, endPoint y: 357, distance: 29.9
click at [726, 357] on div "[DATE] - 12:03 PM [PERSON_NAME] : السلام عليكم [DATE] - 10:47 PM [PERSON_NAME] …" at bounding box center [877, 442] width 307 height 242
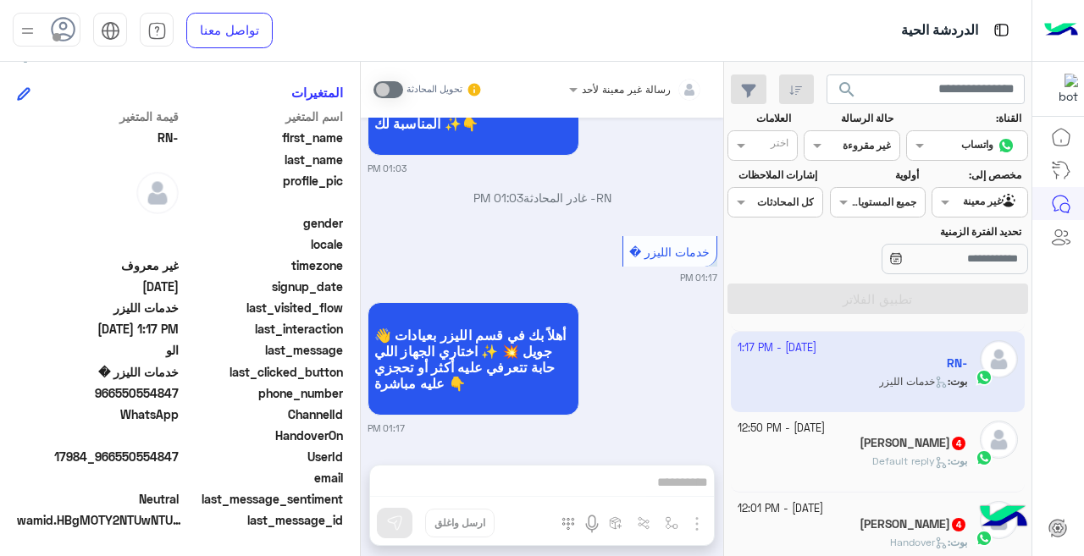
scroll to position [1052, 0]
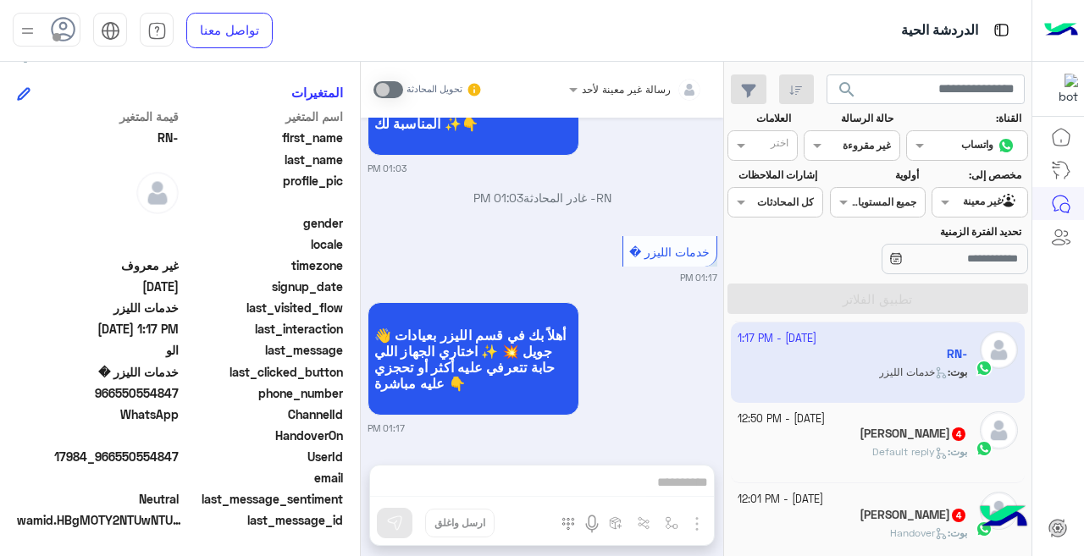
click at [902, 438] on div "Ali 4" at bounding box center [852, 436] width 230 height 18
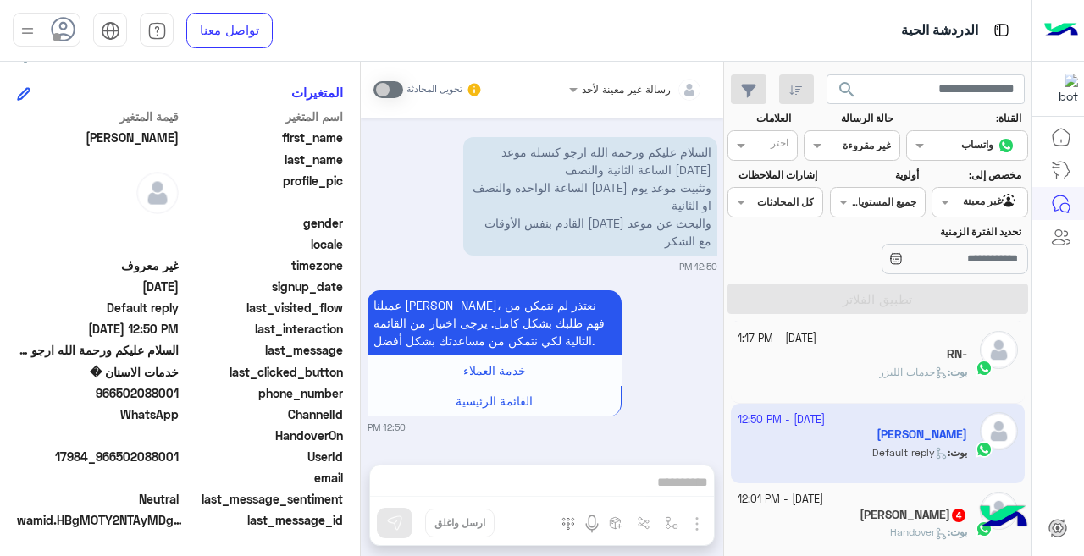
scroll to position [835, 0]
click at [823, 508] on div "[PERSON_NAME] 4" at bounding box center [852, 517] width 230 height 18
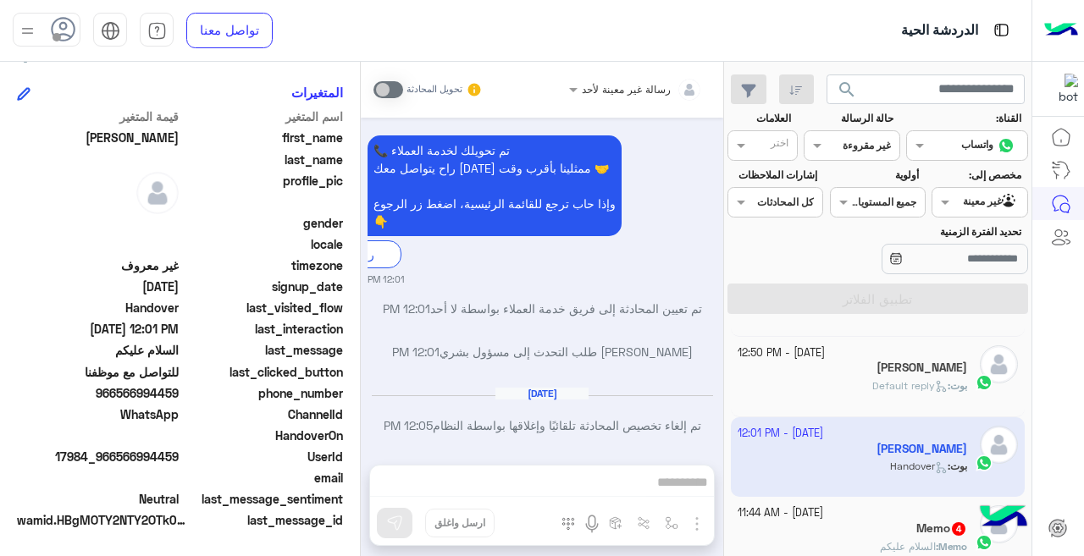
scroll to position [1190, 0]
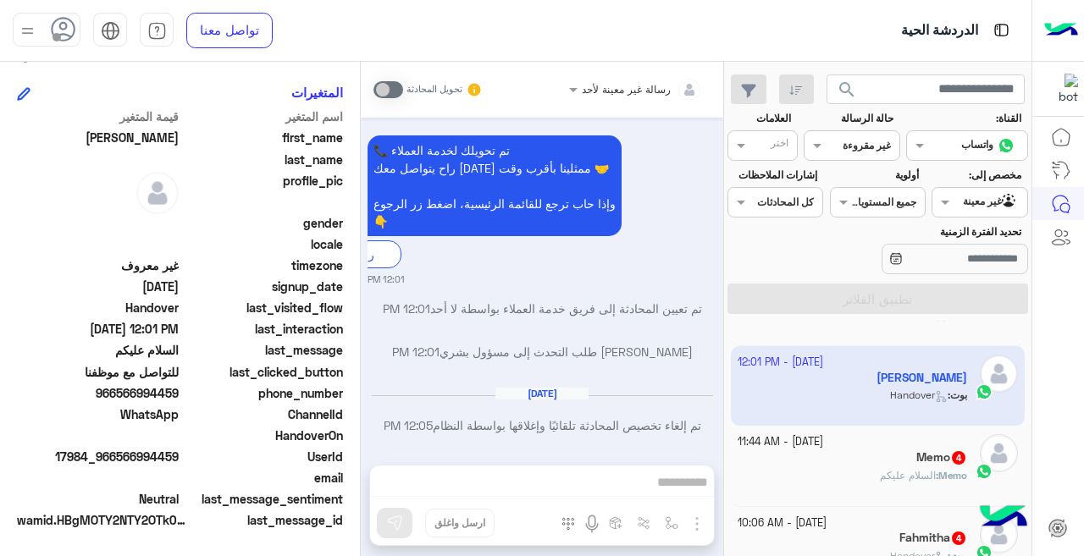
click at [785, 462] on div "Memo 4" at bounding box center [852, 459] width 230 height 18
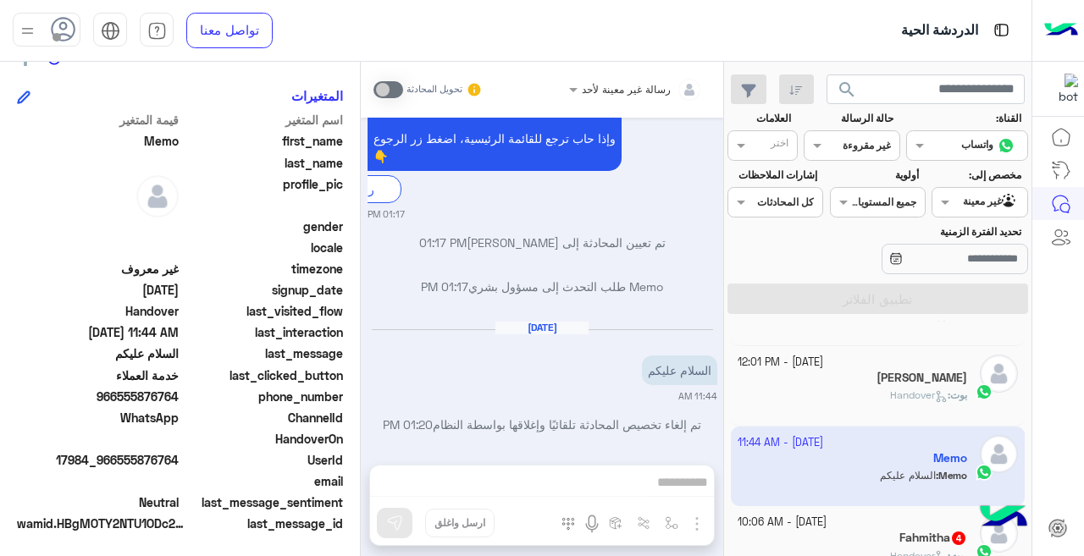
scroll to position [377, 0]
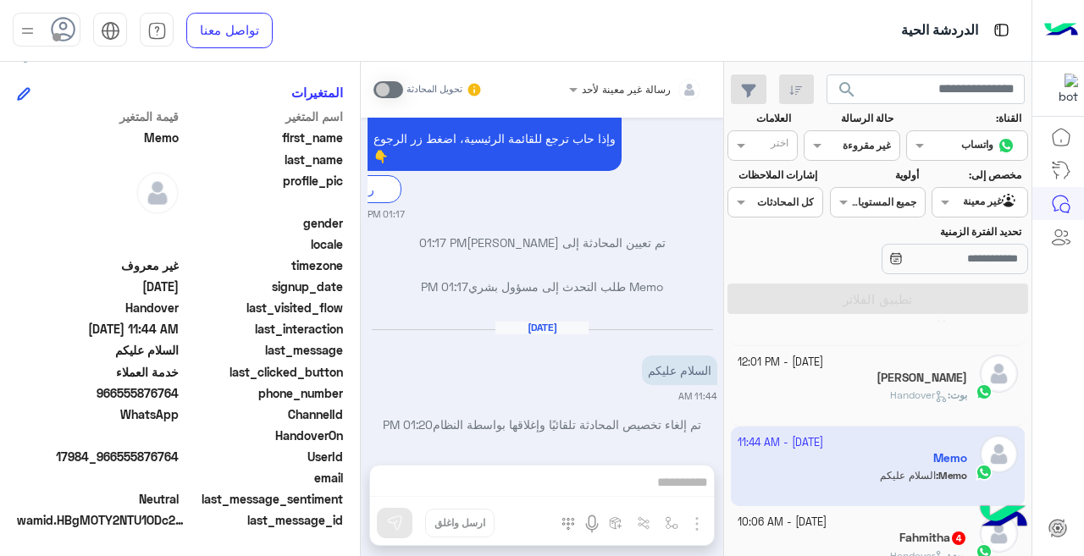
click at [803, 517] on small "[DATE] - 10:06 AM" at bounding box center [781, 523] width 89 height 16
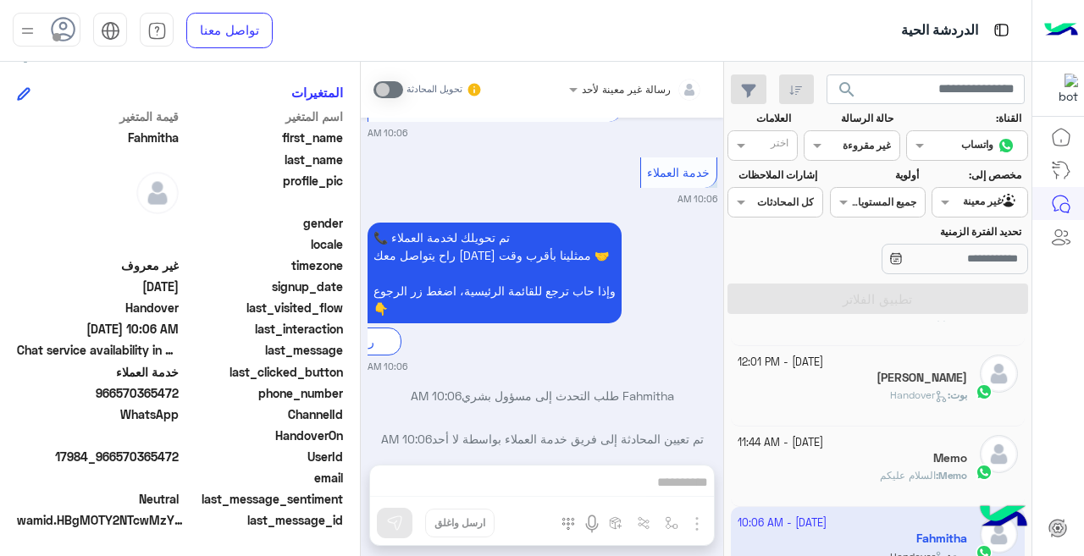
scroll to position [735, 0]
